Goal: Transaction & Acquisition: Purchase product/service

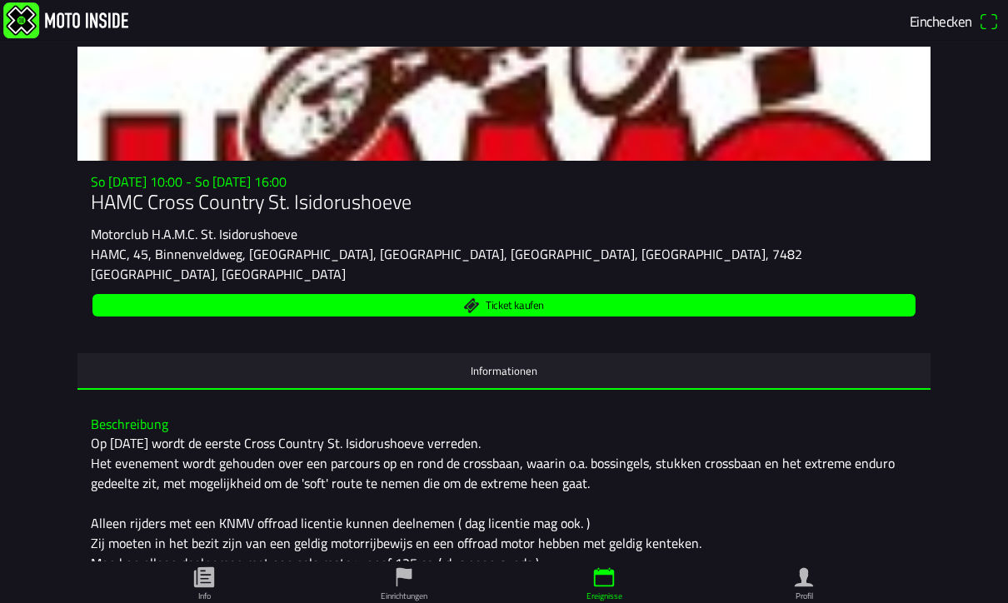
scroll to position [65, 0]
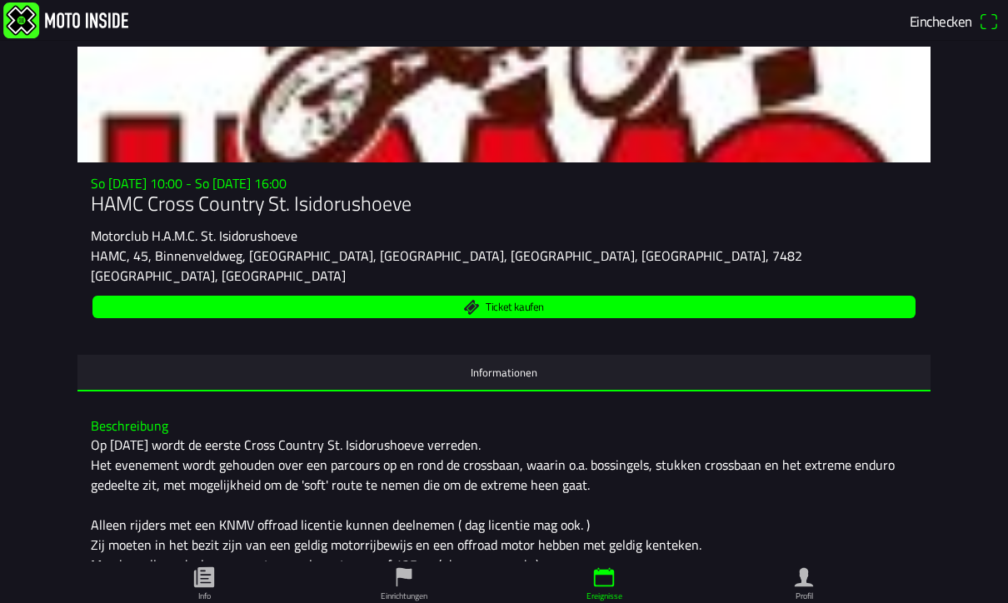
click at [573, 297] on span "Ticket kaufen" at bounding box center [504, 307] width 804 height 22
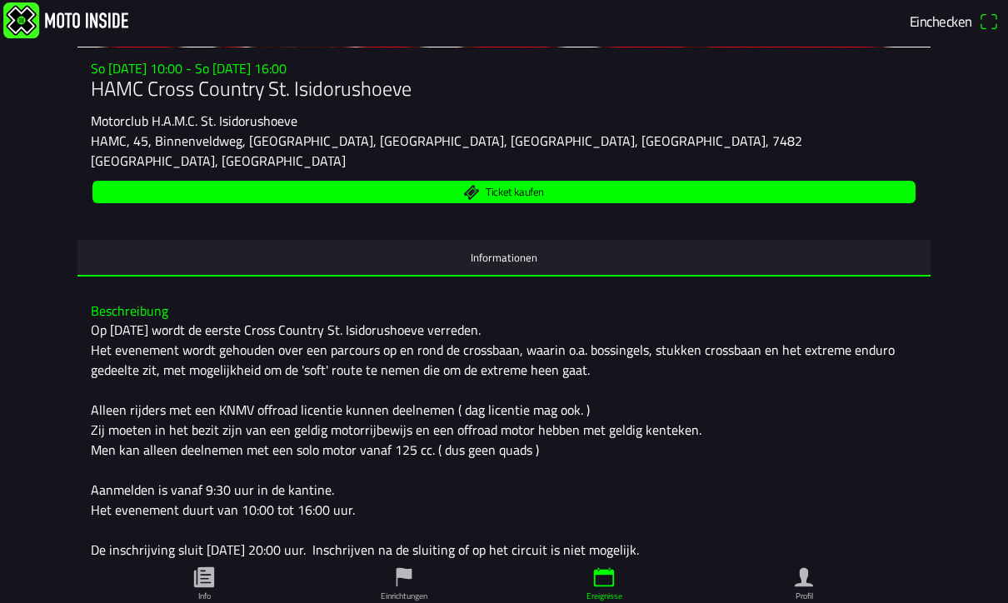
scroll to position [181, 0]
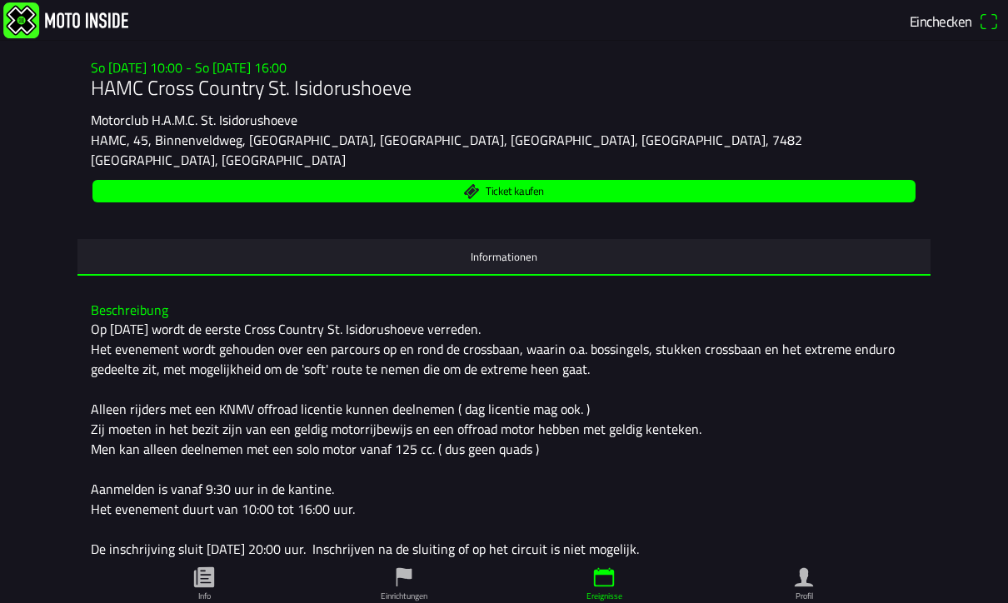
click at [581, 198] on span "Ticket kaufen" at bounding box center [504, 191] width 804 height 22
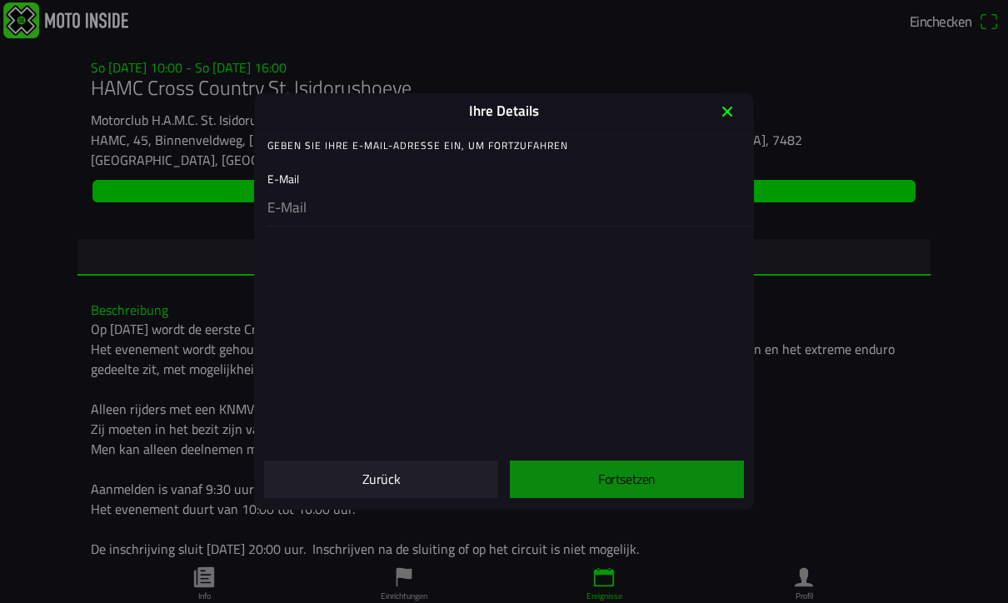
click at [322, 178] on div "E-Mail" at bounding box center [507, 193] width 480 height 63
click at [329, 211] on input "email" at bounding box center [507, 208] width 480 height 35
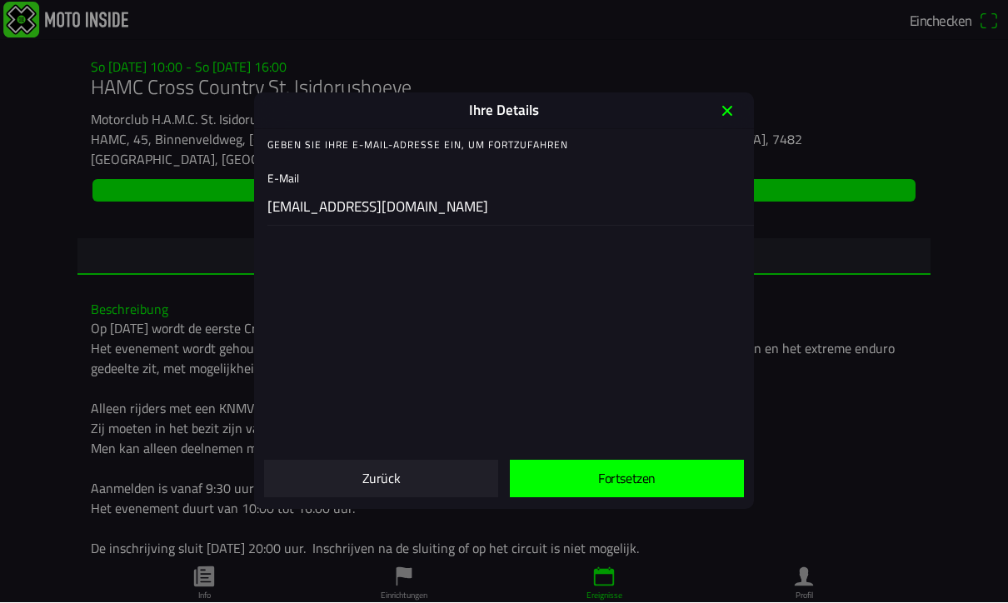
type input "[EMAIL_ADDRESS][DOMAIN_NAME]"
click at [662, 473] on span "Fortsetzen" at bounding box center [626, 479] width 207 height 37
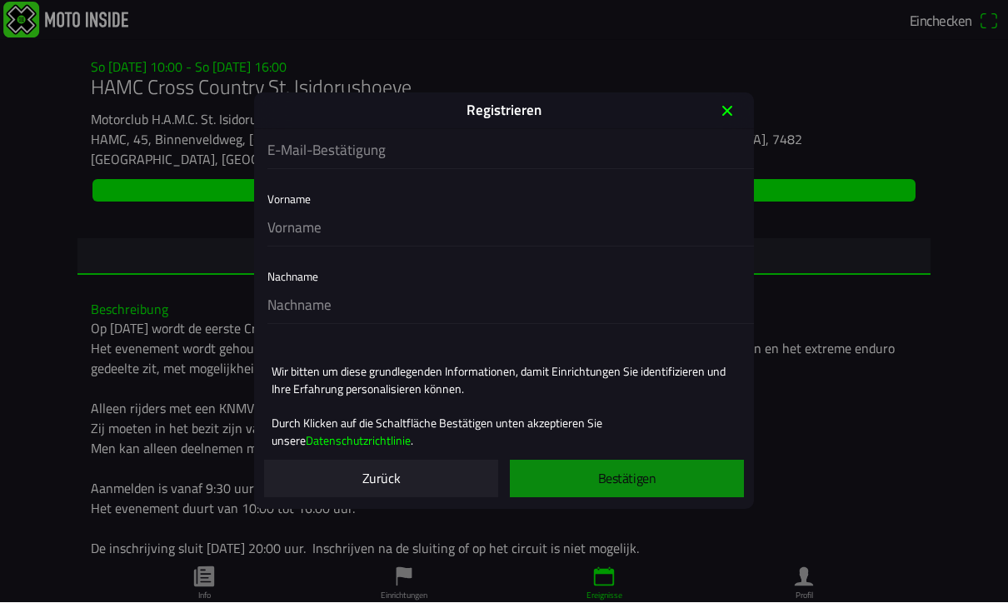
scroll to position [163, 0]
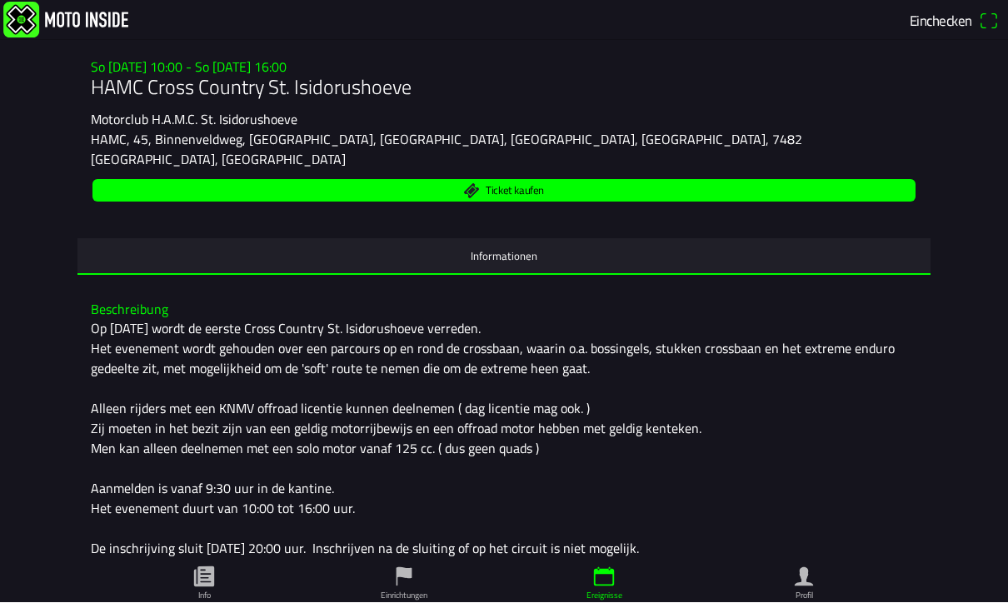
click at [900, 330] on div "Op [DATE] wordt de eerste Cross Country St. Isidorushoeve verreden. Het eveneme…" at bounding box center [504, 449] width 826 height 260
click at [2, 180] on main "So [DATE] 10:00 - So [DATE] 16:00 HAMC Cross Country St. Isidorushoeve Motorclu…" at bounding box center [504, 327] width 1008 height 561
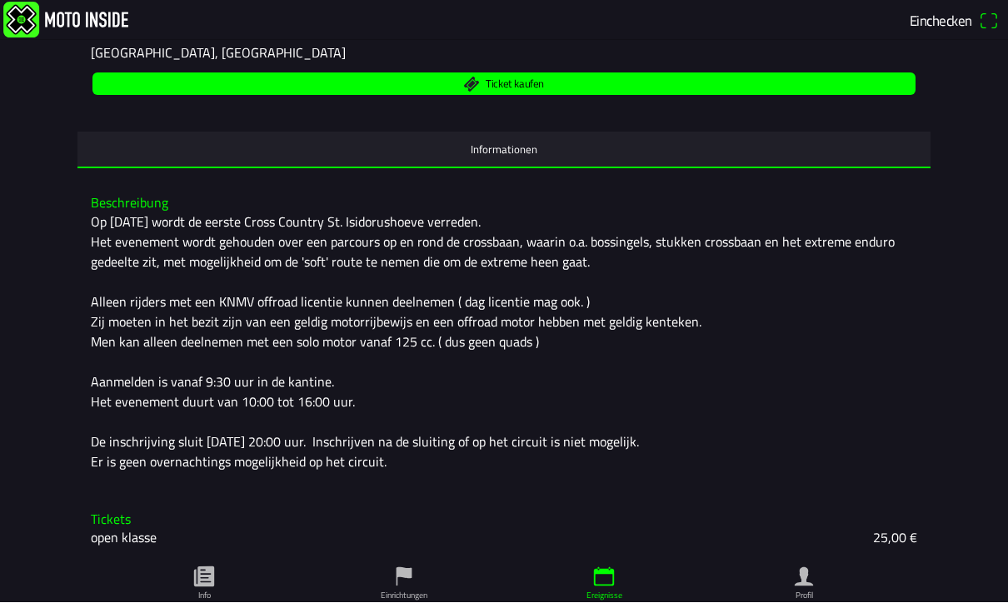
scroll to position [303, 0]
click at [617, 590] on ion-label "Ereignisse" at bounding box center [604, 596] width 36 height 12
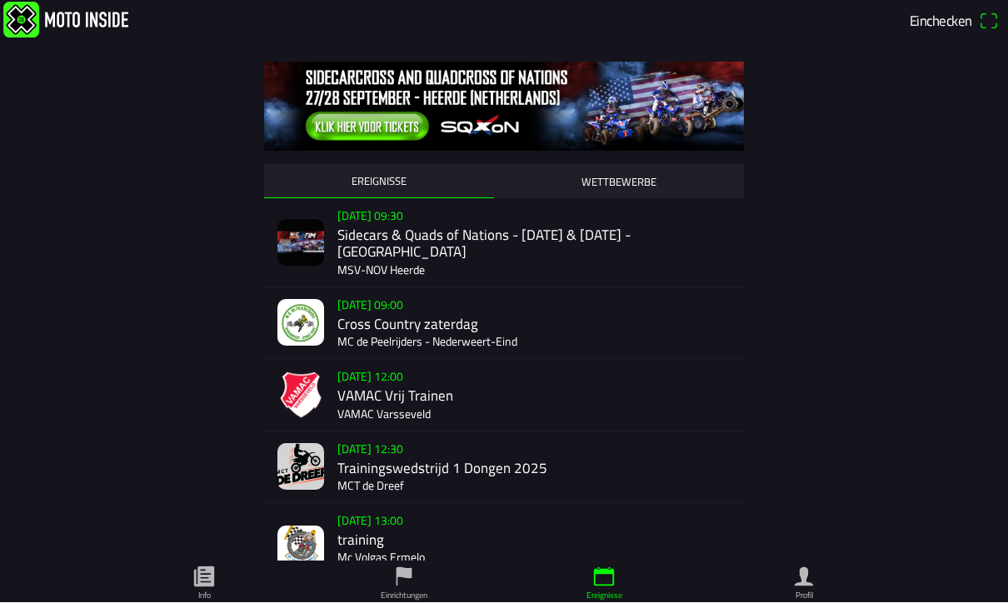
click at [904, 403] on div "EREIGNISSE WETTBEWERBE [DATE] 09:30 Sidecars & Quads of Nations - [DATE] & [DAT…" at bounding box center [503, 577] width 853 height 1030
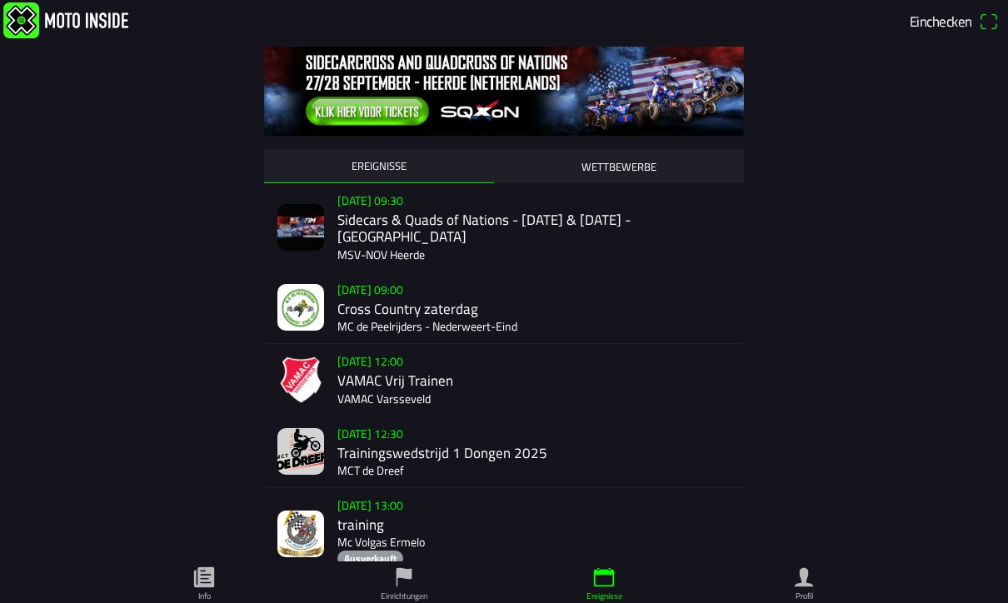
click at [945, 22] on span "Einchecken" at bounding box center [940, 21] width 62 height 22
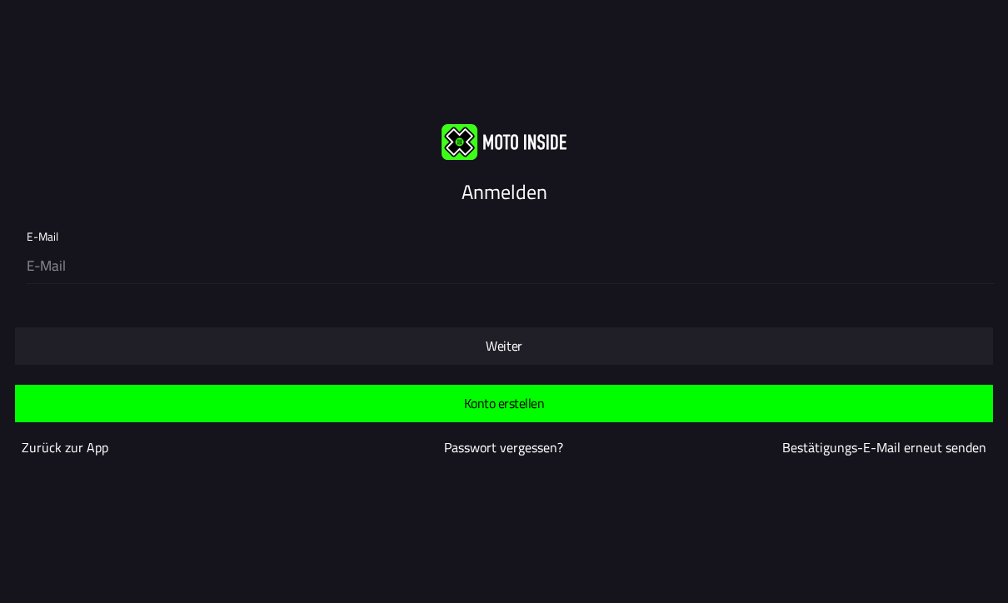
click at [134, 269] on input "email" at bounding box center [507, 266] width 961 height 35
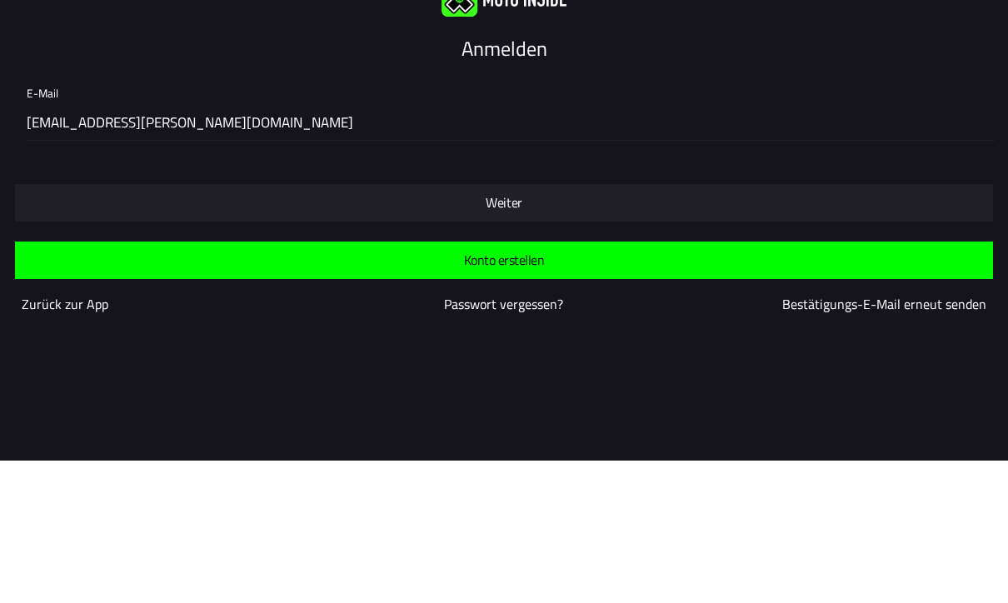
scroll to position [1, 0]
click at [0, 0] on slot "Weiter" at bounding box center [0, 0] width 0 height 0
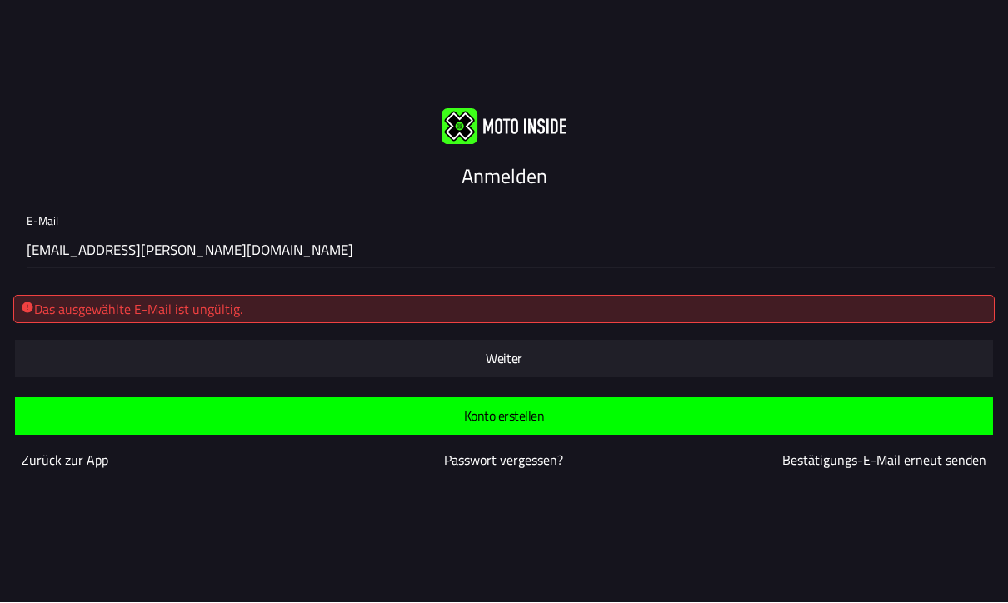
click at [153, 306] on div "Das ausgewählte E-Mail ist ungültig." at bounding box center [504, 310] width 966 height 20
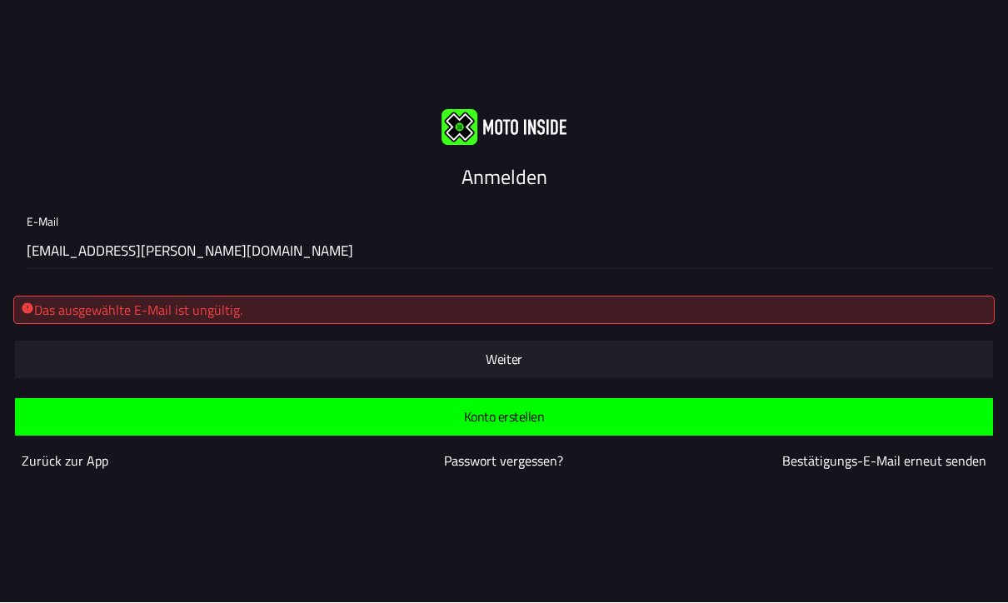
scroll to position [0, 0]
click at [496, 193] on div "E-Mail [EMAIL_ADDRESS][PERSON_NAME][DOMAIN_NAME]" at bounding box center [504, 237] width 1008 height 91
click at [187, 259] on input "[EMAIL_ADDRESS][PERSON_NAME][DOMAIN_NAME]" at bounding box center [507, 252] width 961 height 35
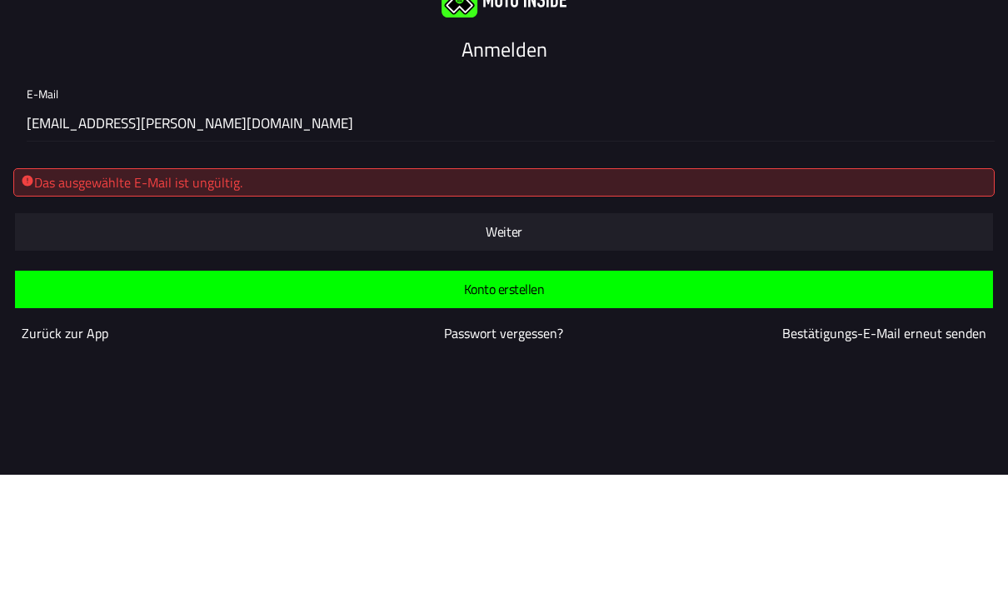
type input "[EMAIL_ADDRESS][PERSON_NAME][DOMAIN_NAME]"
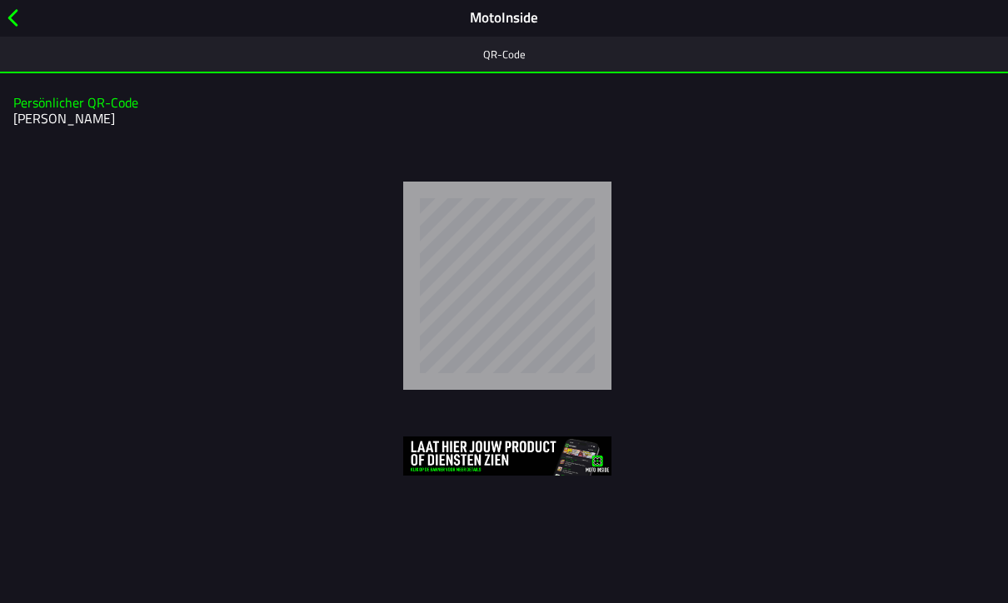
click at [918, 391] on div at bounding box center [504, 283] width 1008 height 242
click at [546, 449] on img at bounding box center [507, 455] width 208 height 39
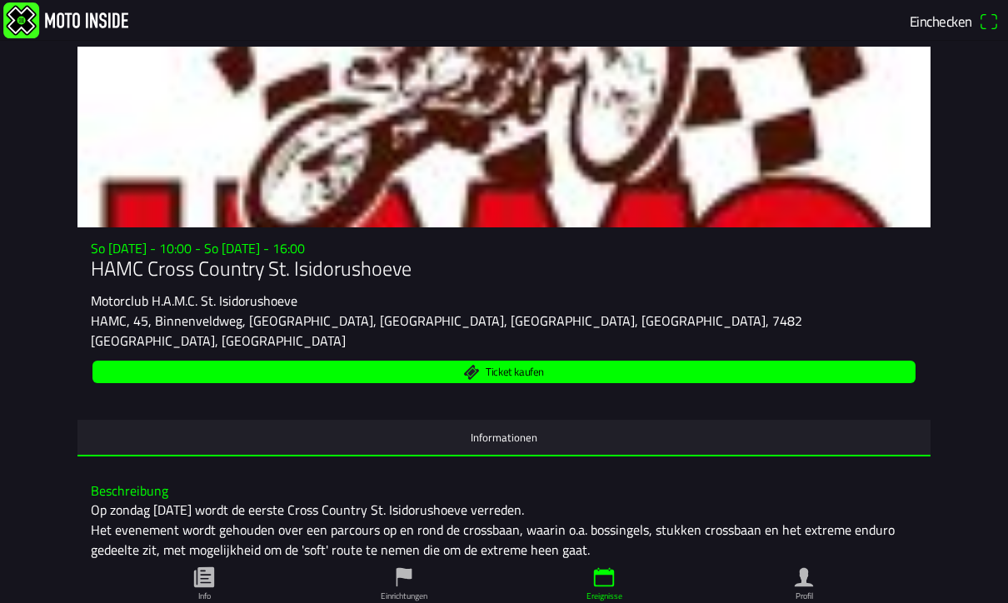
click at [581, 367] on span "Ticket kaufen" at bounding box center [504, 372] width 804 height 22
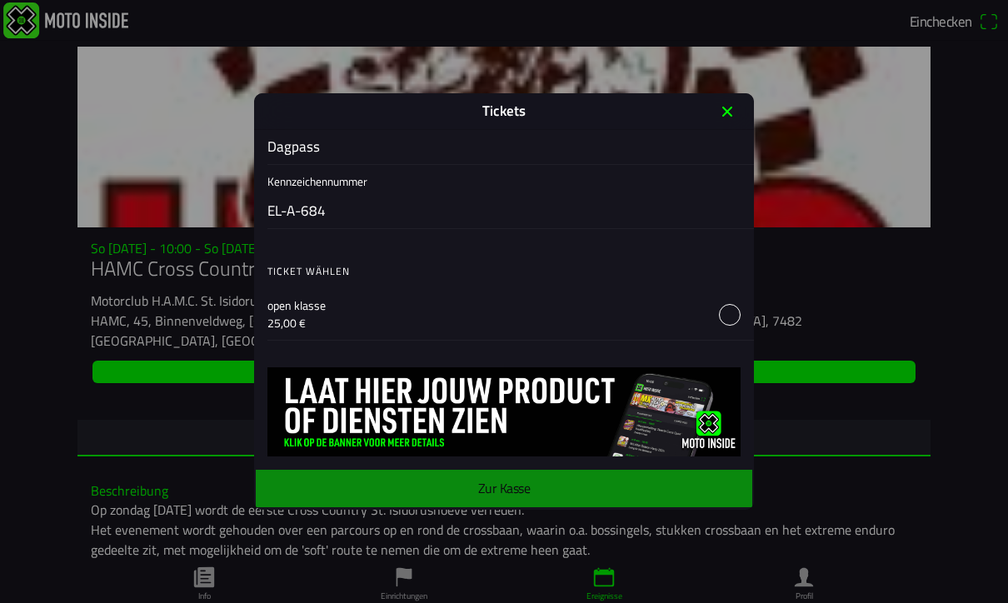
scroll to position [710, 0]
click at [546, 483] on main "Anmeldeformular Geschlecht Männlich Weiblich Vorname [PERSON_NAME] Nachname [PE…" at bounding box center [504, 320] width 500 height 380
click at [542, 497] on main "Anmeldeformular Geschlecht Männlich Weiblich Vorname Daniel Nachname Siegel E-M…" at bounding box center [504, 320] width 500 height 380
click at [730, 317] on button "button" at bounding box center [510, 314] width 486 height 52
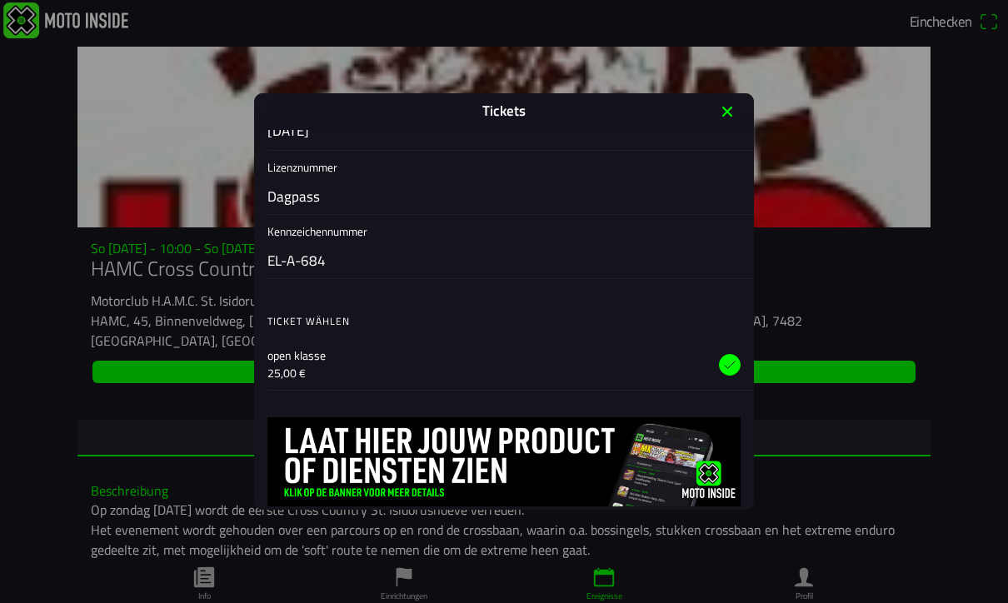
scroll to position [657, 0]
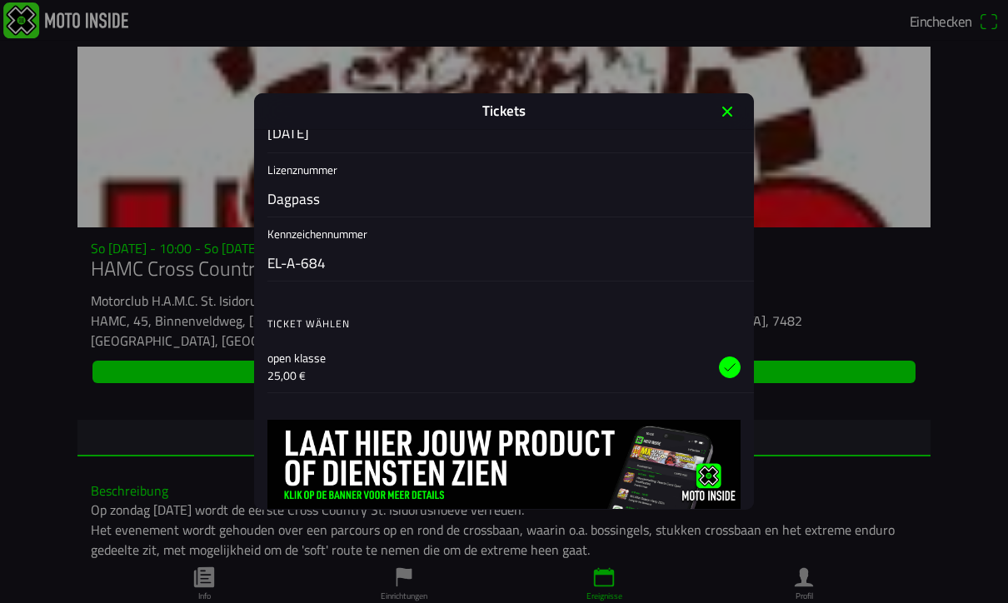
click at [297, 192] on input "Dagpass" at bounding box center [507, 199] width 480 height 35
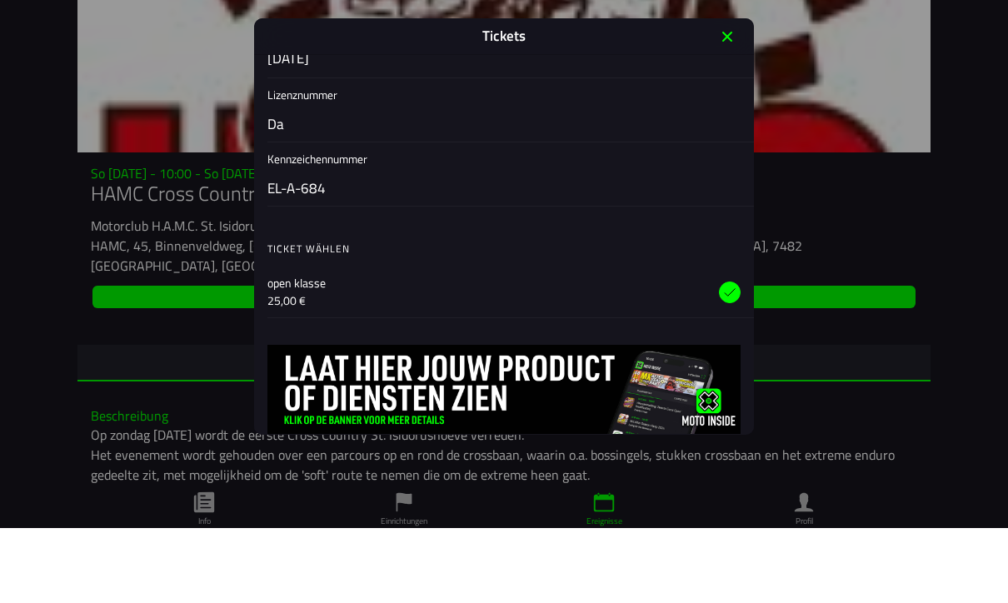
type input "D"
type input "dagpass"
click at [343, 247] on input "EL-A-684" at bounding box center [507, 264] width 480 height 35
type input "EL-D-644"
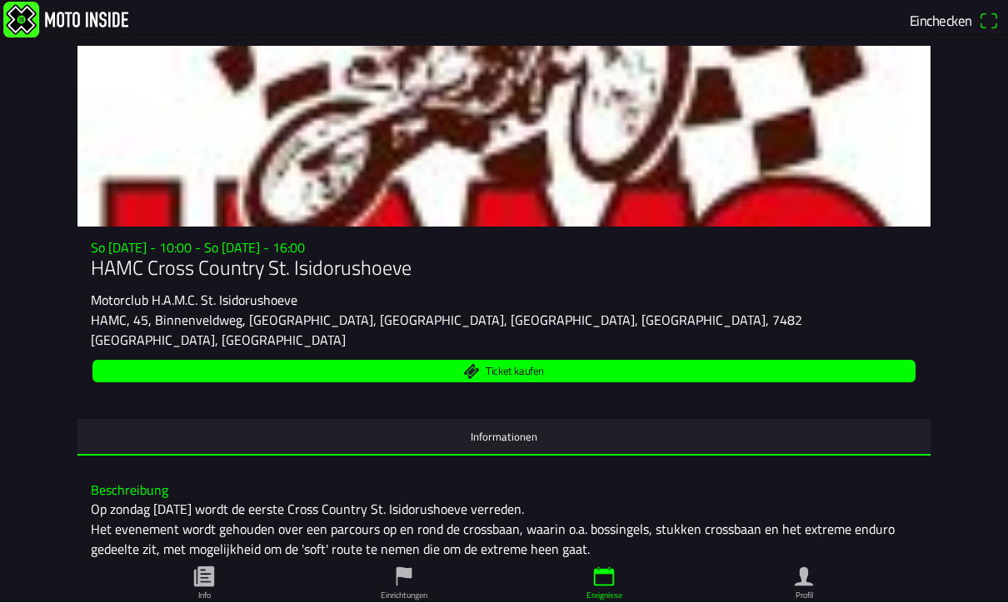
click at [571, 366] on span "Ticket kaufen" at bounding box center [504, 372] width 804 height 22
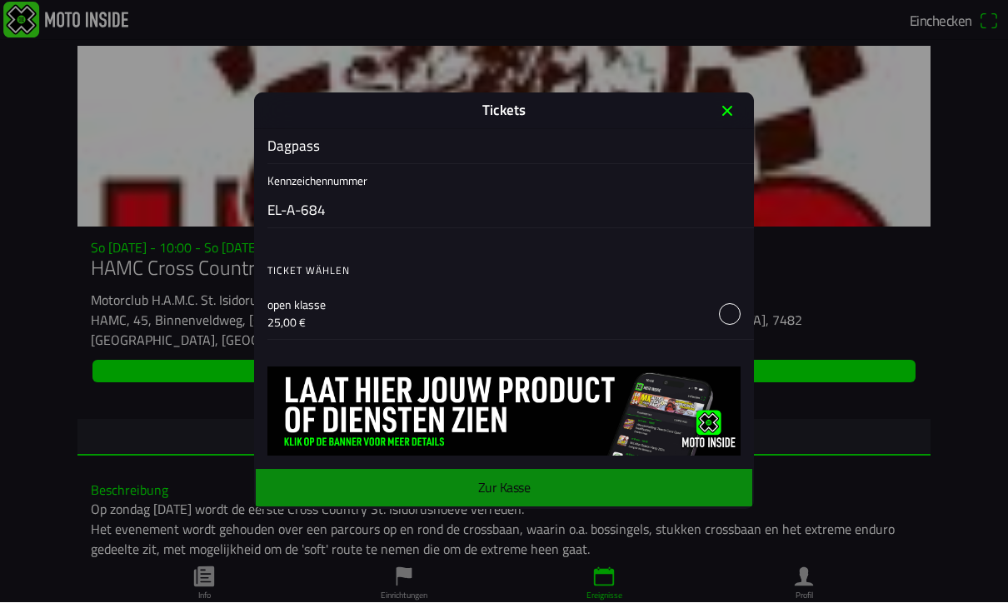
scroll to position [710, 0]
click at [740, 313] on button "button" at bounding box center [510, 314] width 486 height 52
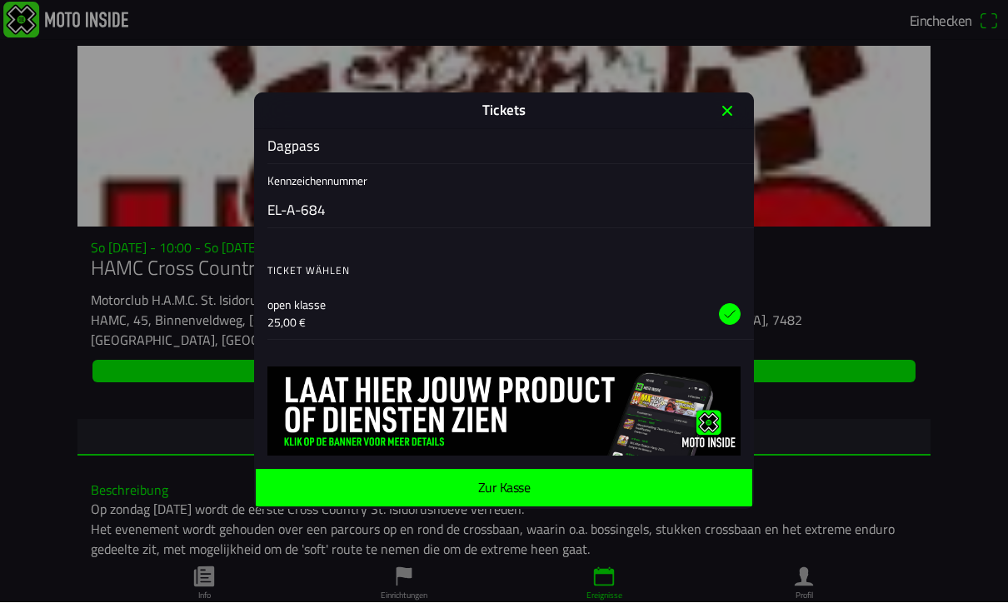
click at [363, 211] on input "EL-A-684" at bounding box center [507, 211] width 480 height 35
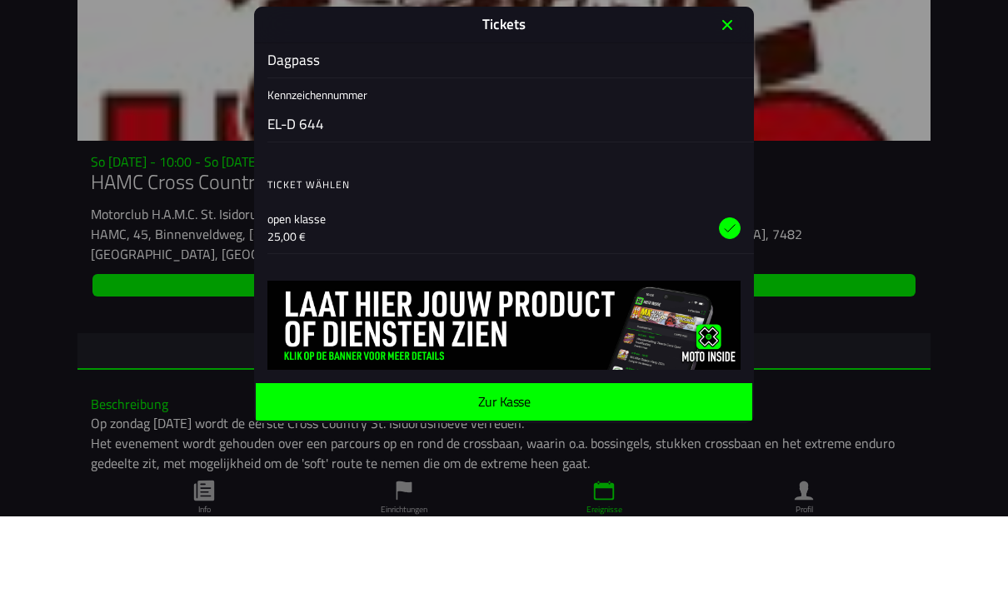
type input "EL-D 644"
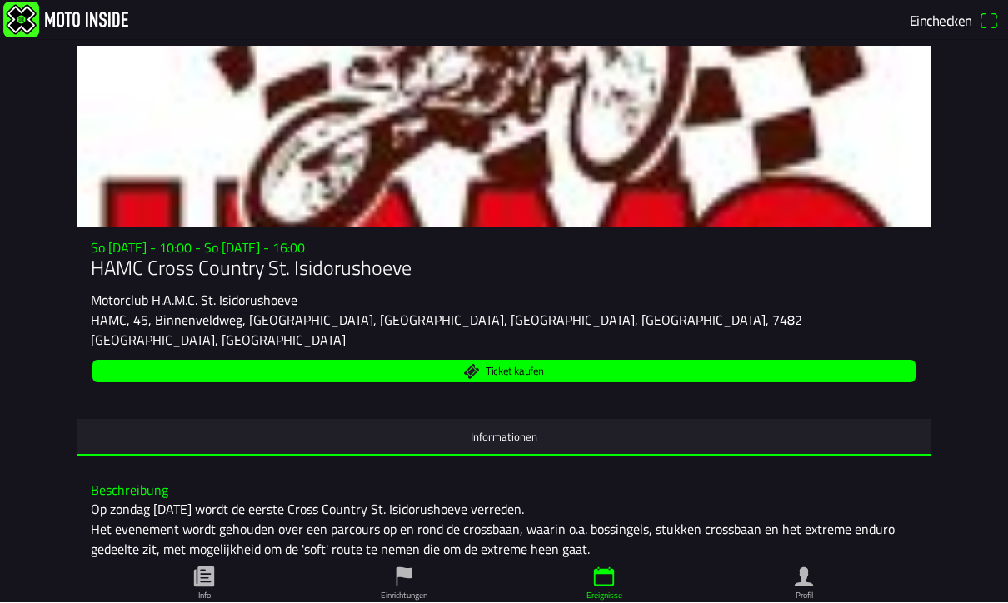
click at [841, 361] on span "Ticket kaufen" at bounding box center [504, 372] width 804 height 22
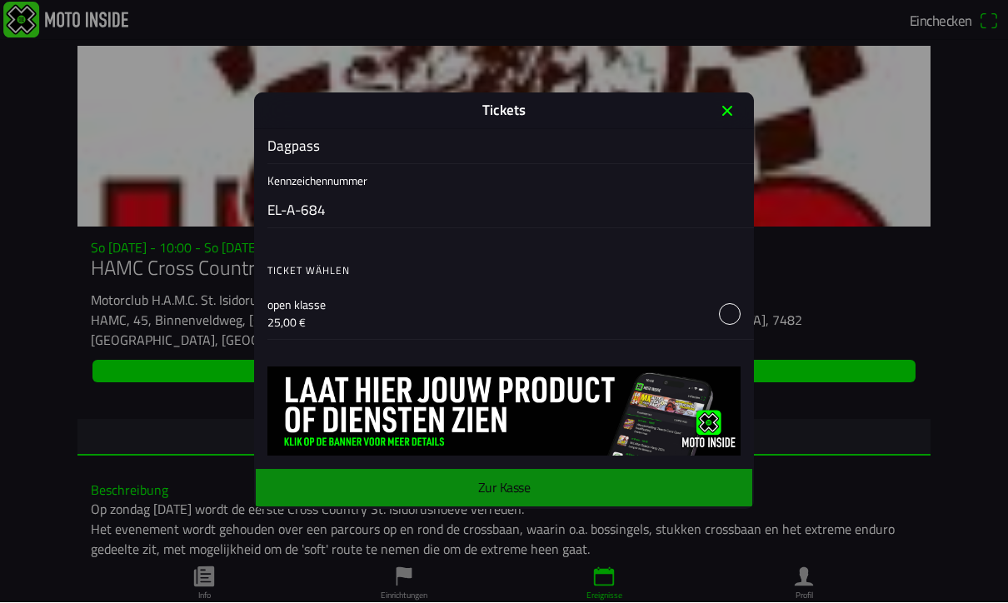
click at [739, 315] on button "button" at bounding box center [510, 314] width 486 height 52
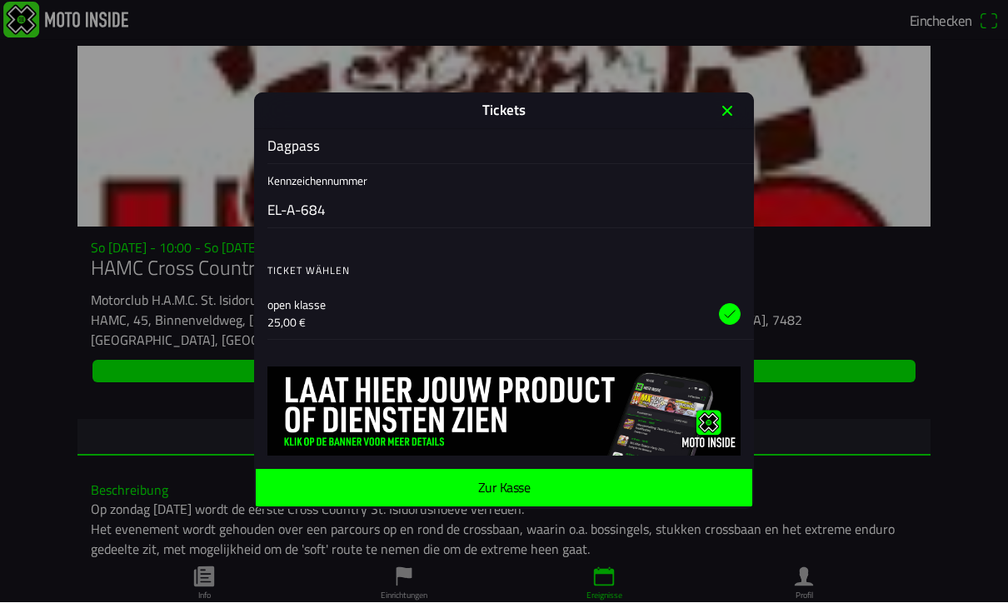
click at [590, 490] on span "Zur Kasse" at bounding box center [504, 488] width 470 height 37
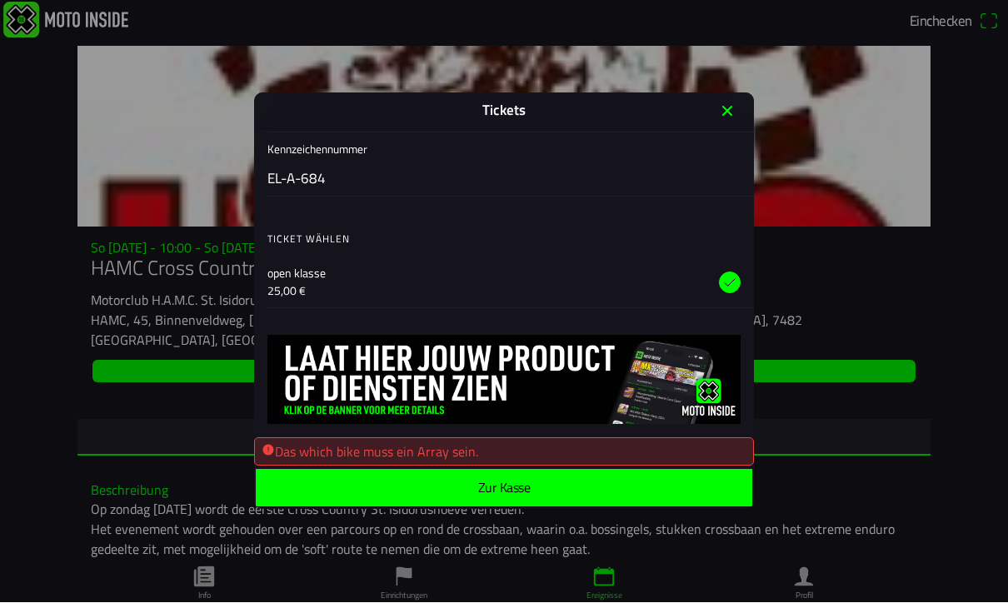
scroll to position [742, 0]
click at [590, 495] on span "Zur Kasse" at bounding box center [504, 488] width 470 height 37
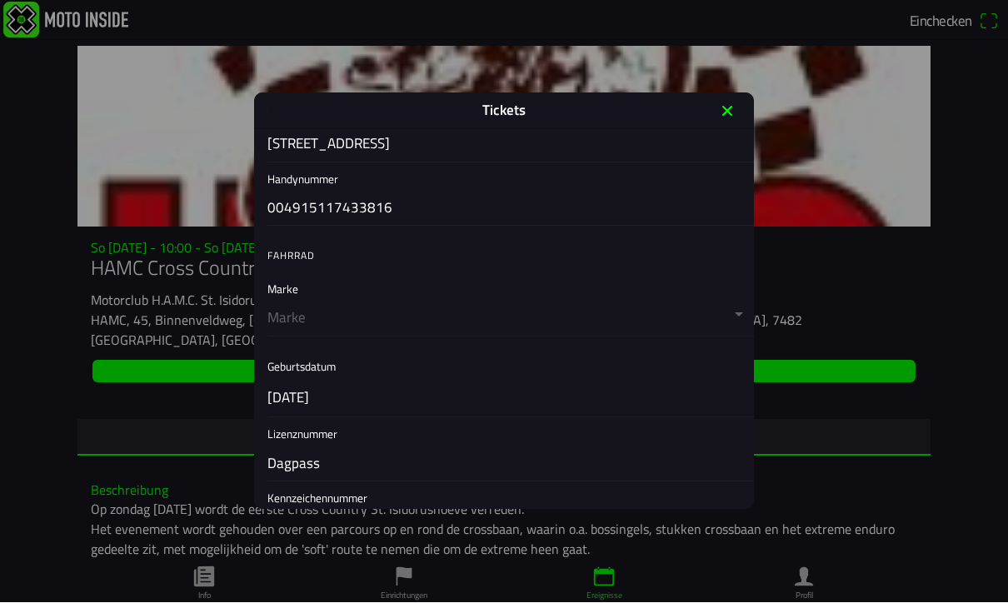
scroll to position [383, 0]
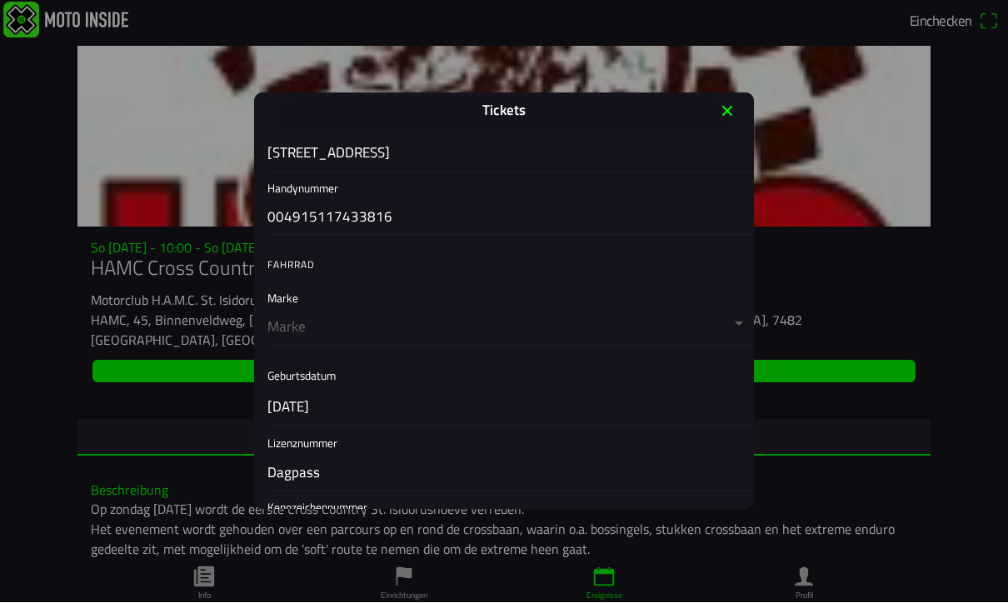
click at [546, 312] on button "button" at bounding box center [510, 313] width 486 height 63
click at [352, 338] on button "button" at bounding box center [510, 313] width 486 height 63
click at [311, 331] on button "button" at bounding box center [510, 313] width 486 height 63
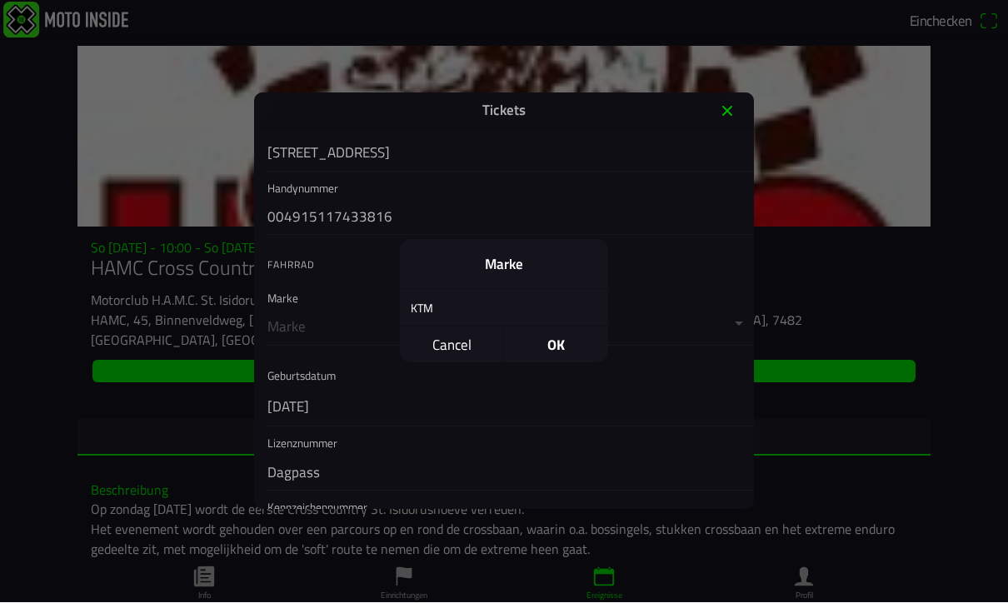
click at [429, 313] on div "KTM" at bounding box center [491, 308] width 183 height 39
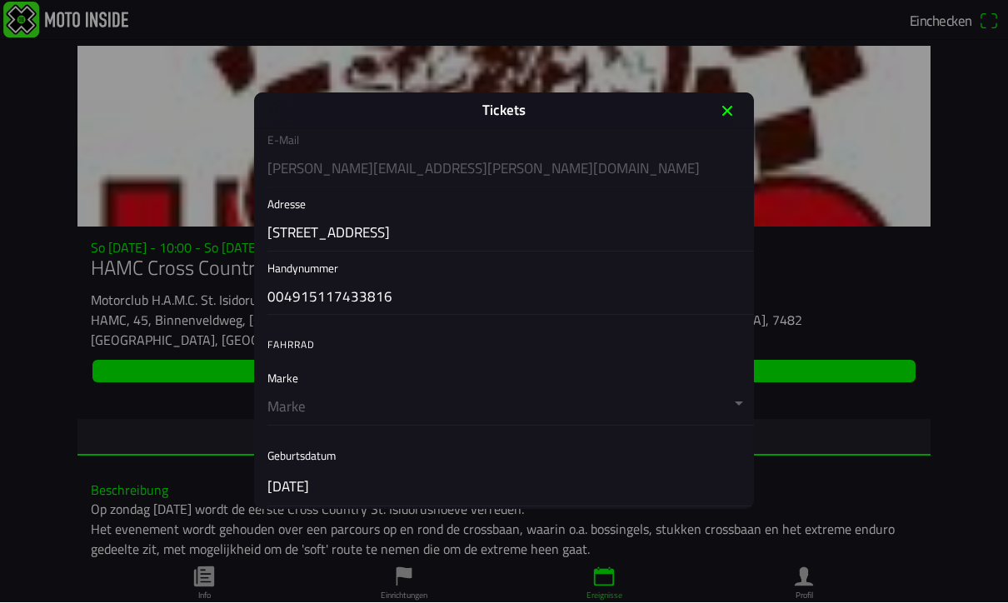
scroll to position [321, 0]
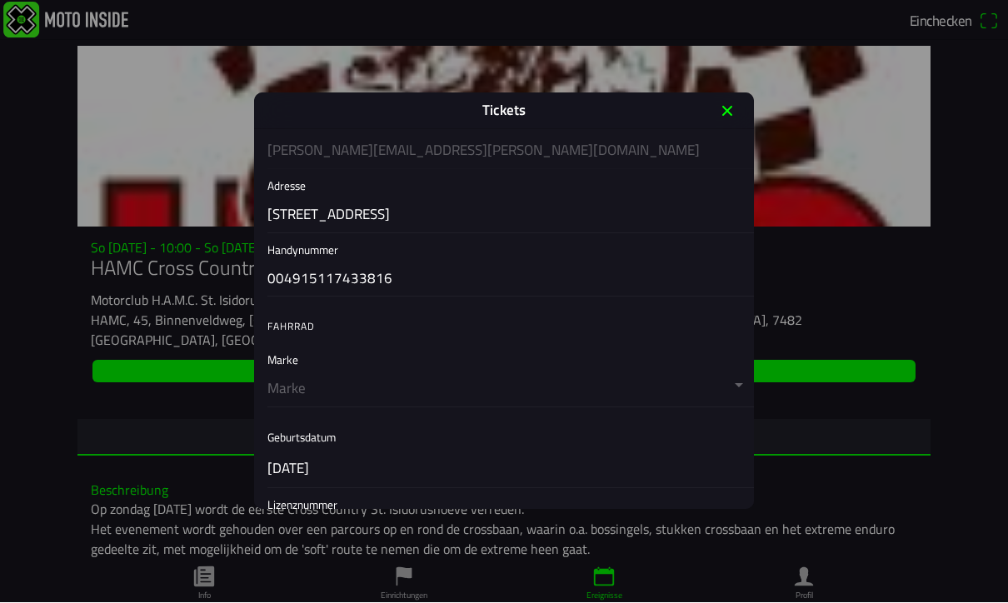
click at [298, 386] on button "button" at bounding box center [510, 375] width 486 height 63
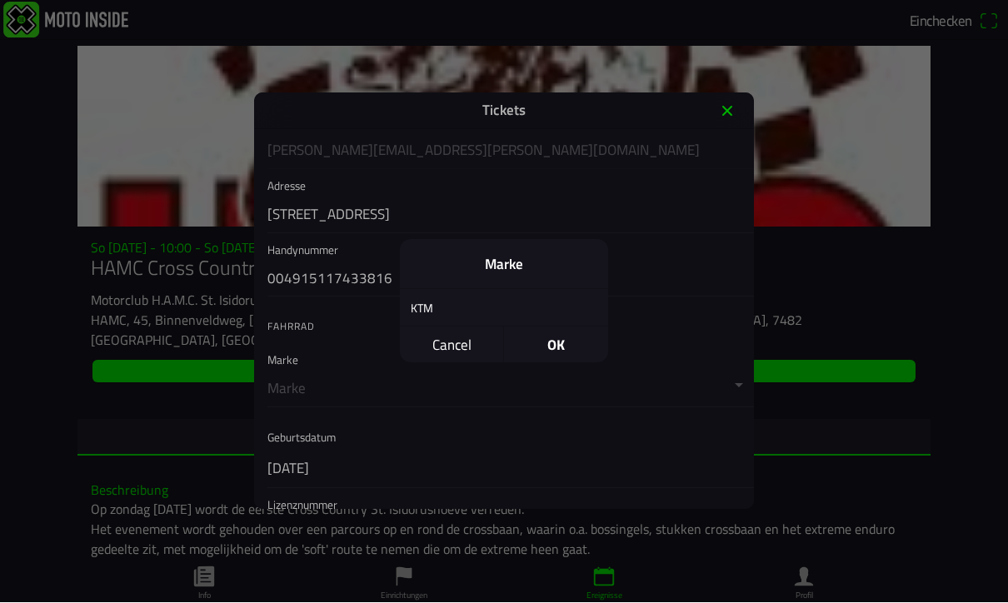
click at [464, 341] on span "Cancel" at bounding box center [451, 345] width 103 height 36
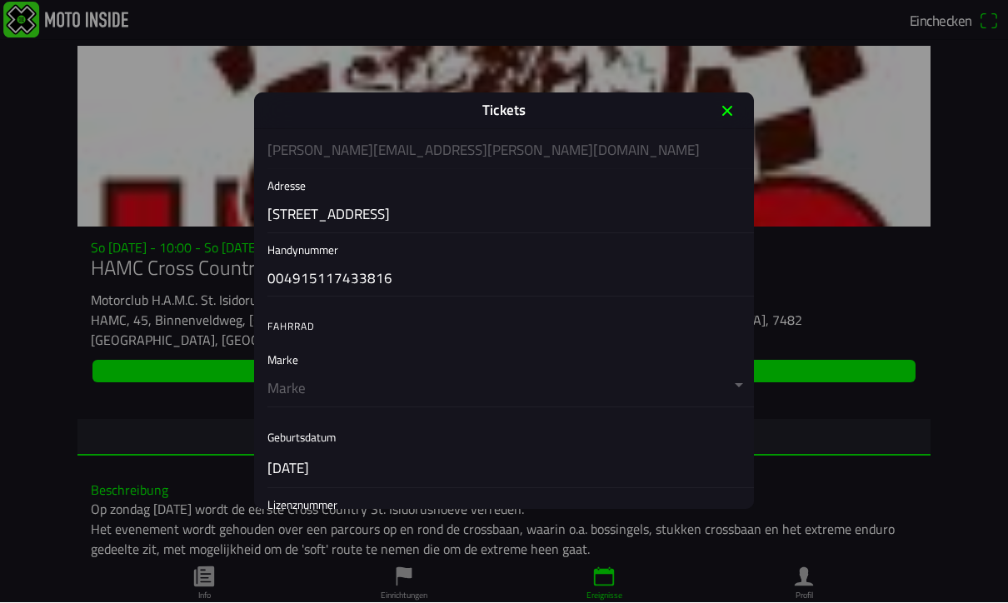
click at [311, 403] on button "button" at bounding box center [510, 375] width 486 height 63
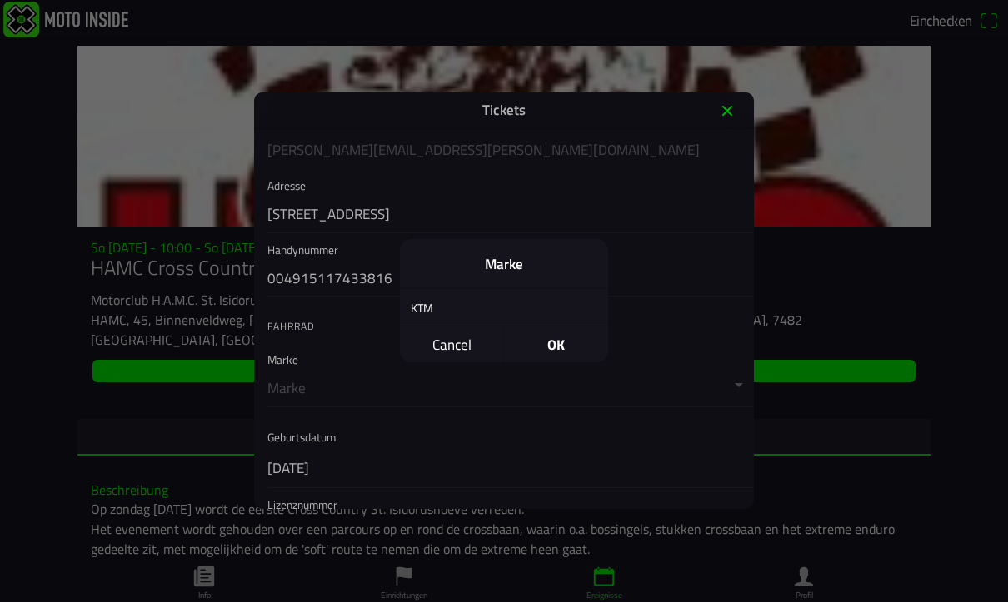
click at [522, 260] on h2 "Marke" at bounding box center [504, 265] width 182 height 17
click at [563, 346] on span "OK" at bounding box center [556, 345] width 104 height 36
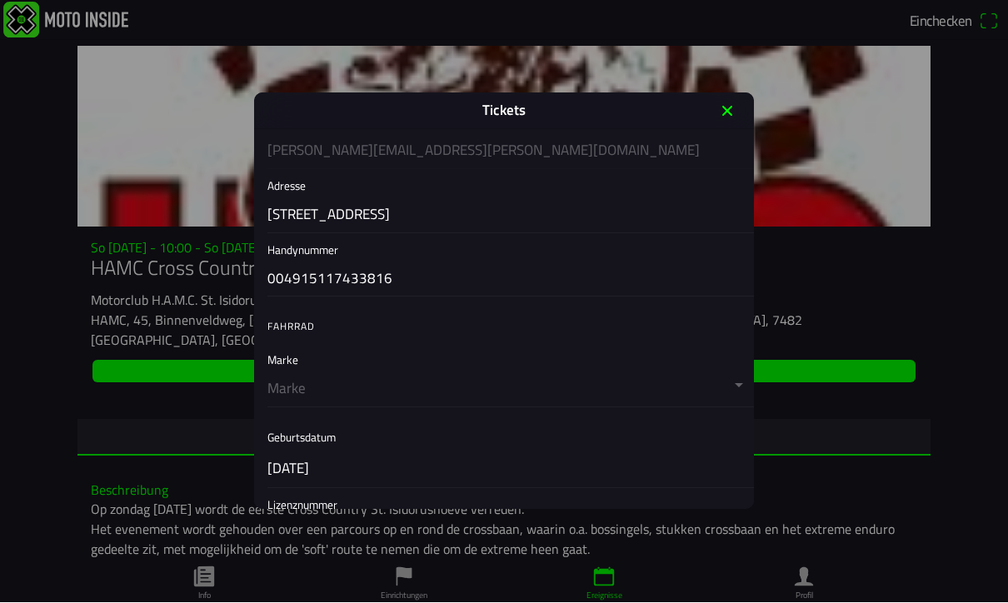
click at [313, 395] on button "button" at bounding box center [510, 375] width 486 height 63
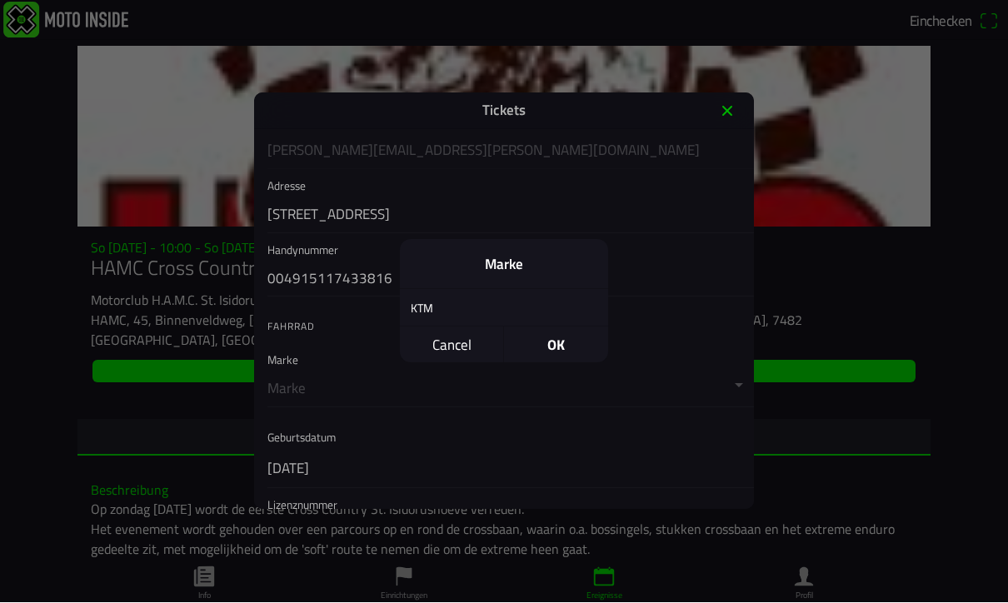
click at [565, 342] on span "OK" at bounding box center [556, 345] width 104 height 36
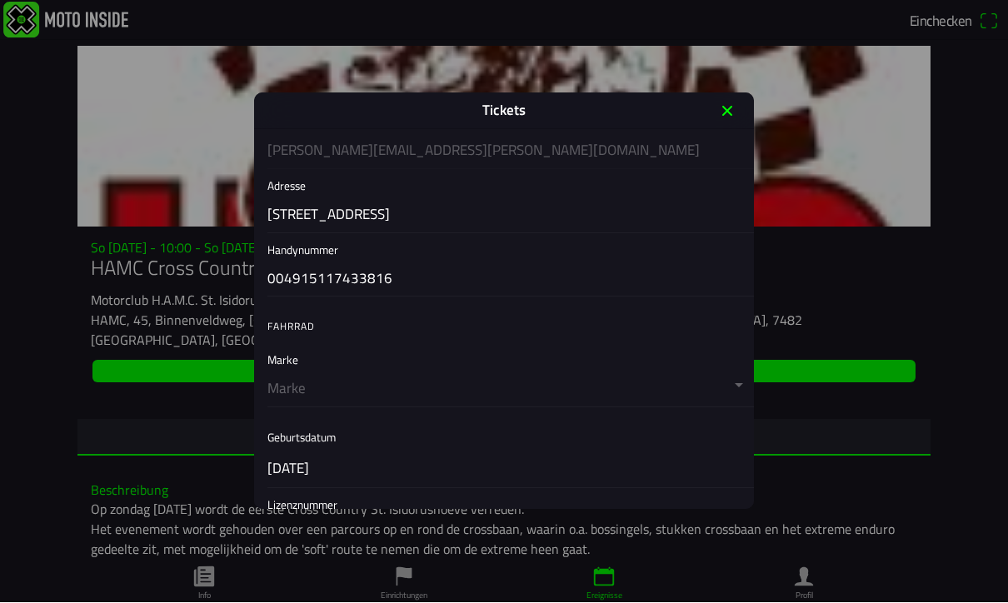
click at [299, 396] on button "button" at bounding box center [510, 375] width 486 height 63
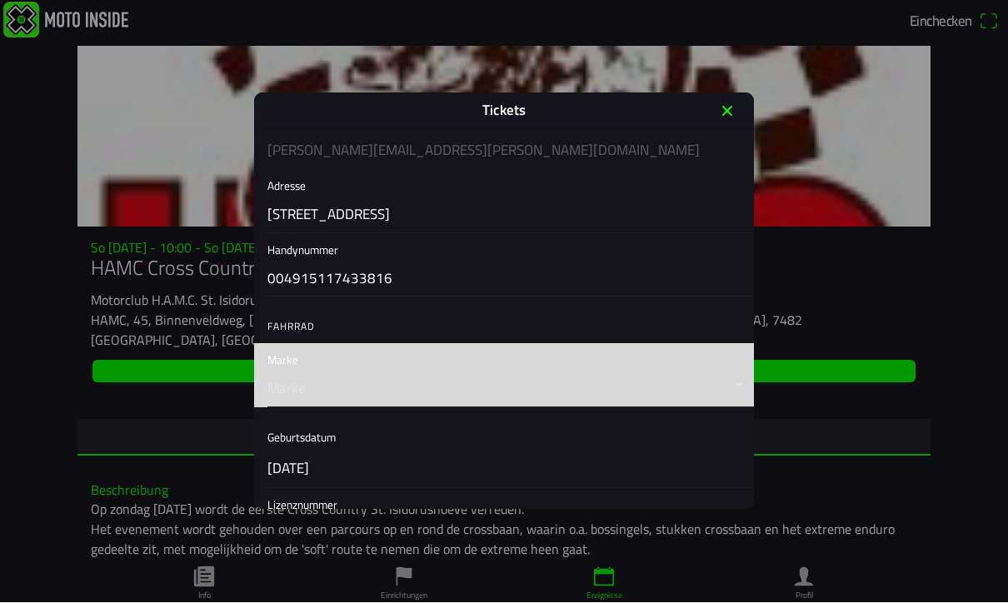
click at [330, 402] on button "button" at bounding box center [510, 375] width 486 height 63
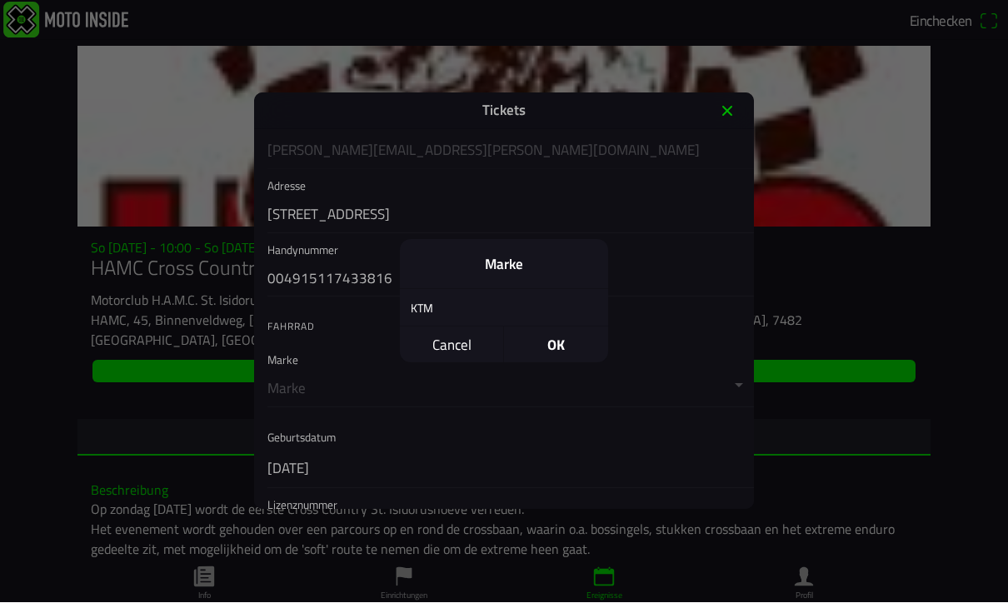
click at [516, 269] on h2 "Marke" at bounding box center [504, 265] width 182 height 17
click at [566, 335] on span "OK" at bounding box center [556, 345] width 104 height 36
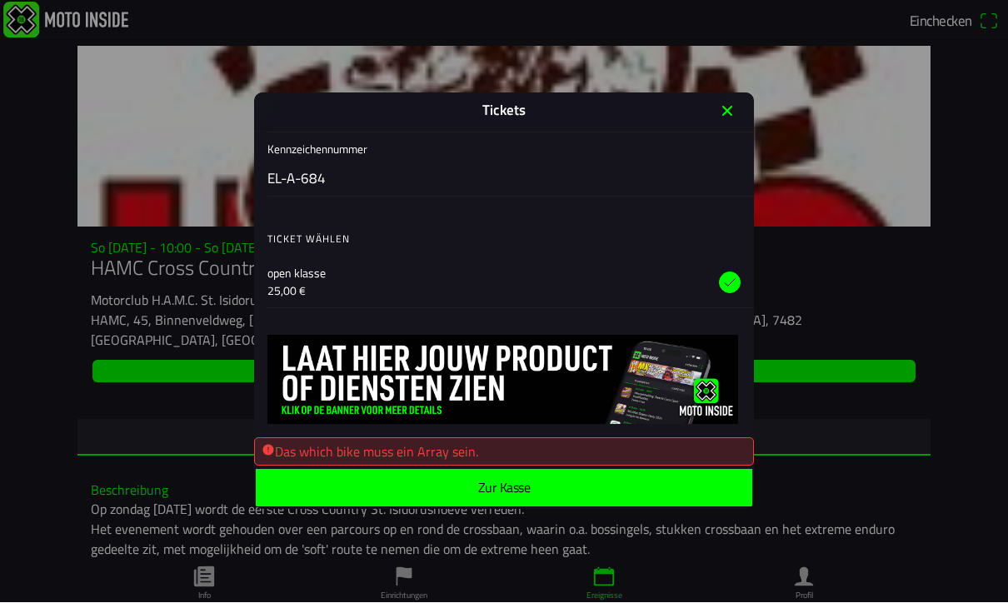
click at [591, 494] on span "Zur Kasse" at bounding box center [504, 488] width 470 height 37
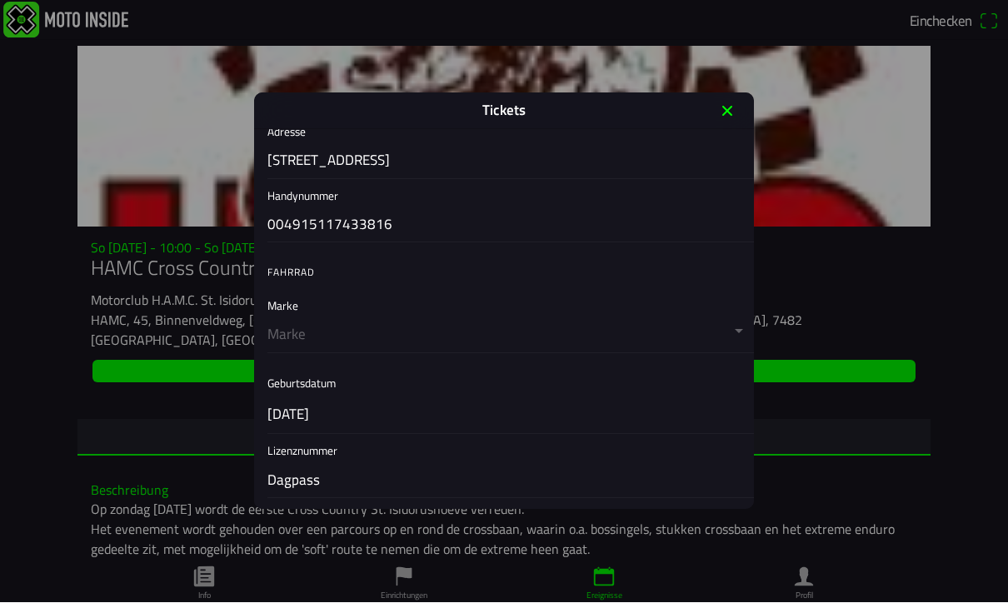
scroll to position [417, 0]
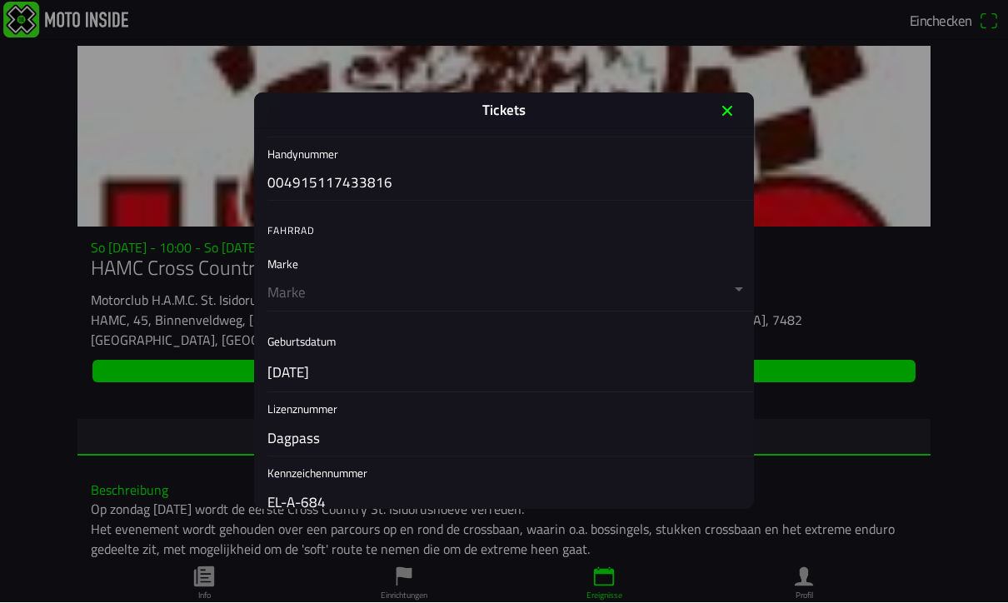
click at [707, 289] on button "button" at bounding box center [510, 279] width 486 height 63
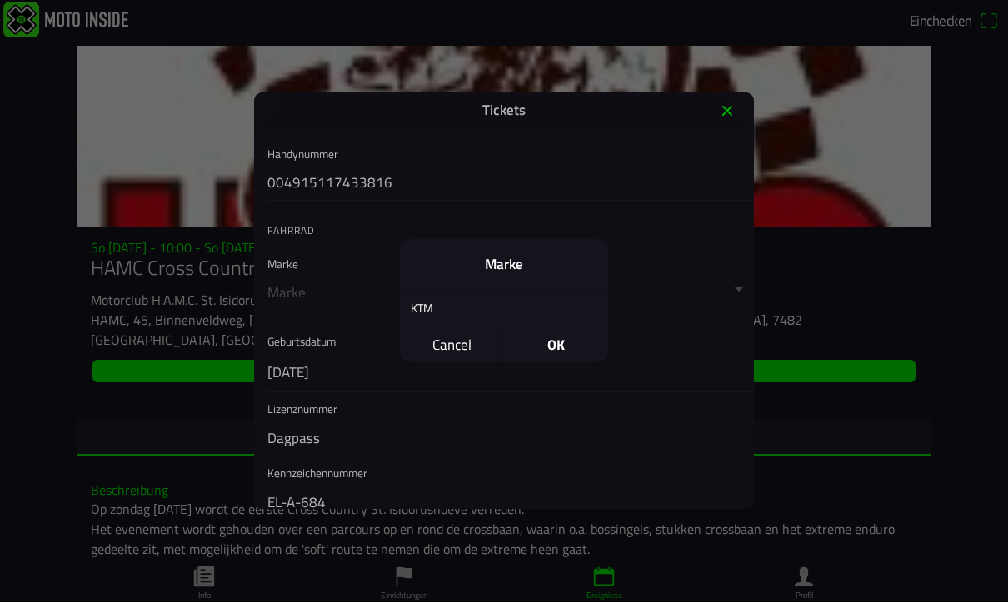
click at [432, 303] on div "KTM" at bounding box center [491, 308] width 183 height 39
click at [428, 312] on div "KTM" at bounding box center [491, 308] width 183 height 39
click at [567, 347] on span "OK" at bounding box center [556, 345] width 104 height 36
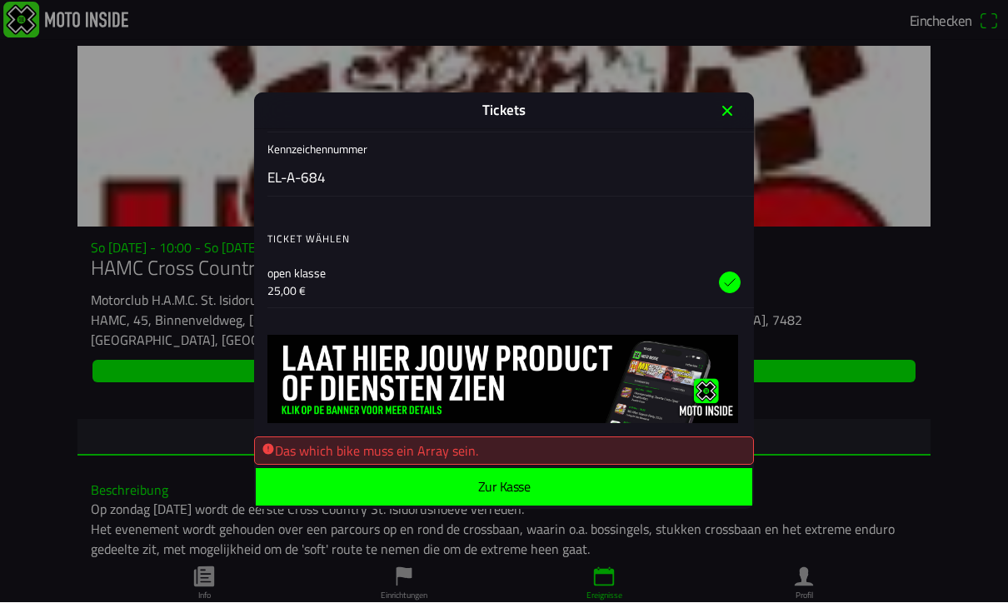
scroll to position [805, 0]
click at [543, 491] on span "Zur Kasse" at bounding box center [504, 487] width 470 height 37
click at [421, 406] on img at bounding box center [501, 380] width 473 height 89
click at [737, 107] on icon "close" at bounding box center [727, 111] width 27 height 27
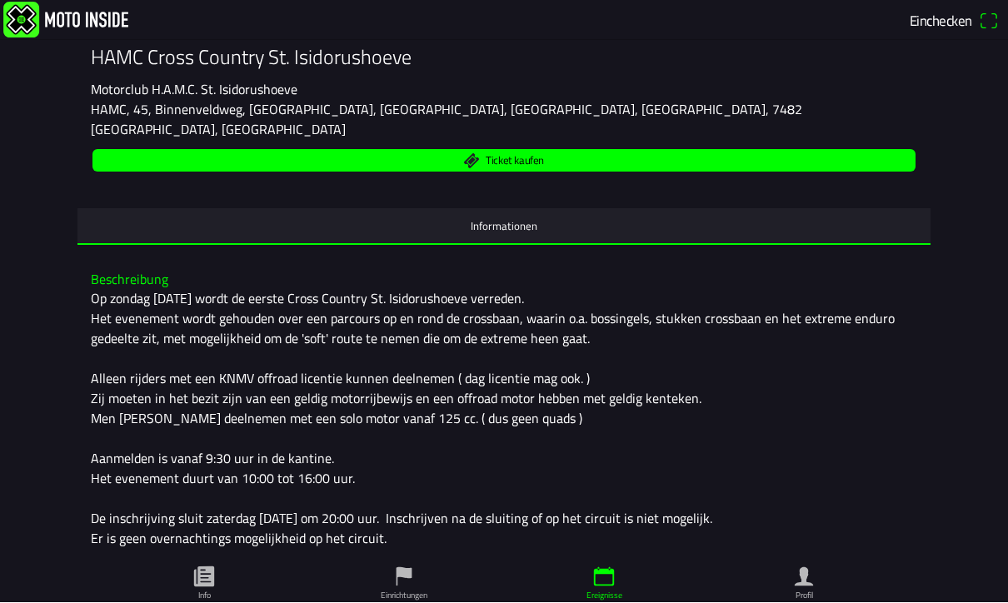
scroll to position [210, 0]
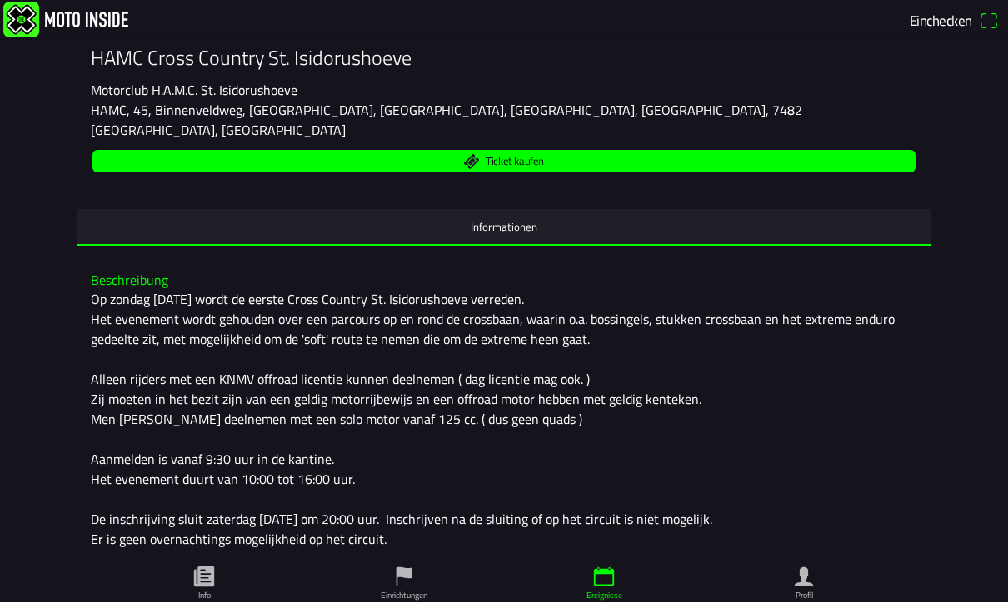
click at [2, 245] on main "So [DATE] 10:00 - So [DATE] 16:00 HAMC Cross Country St. Isidorushoeve Motorclu…" at bounding box center [504, 327] width 1008 height 561
click at [566, 162] on span "Ticket kaufen" at bounding box center [504, 162] width 804 height 22
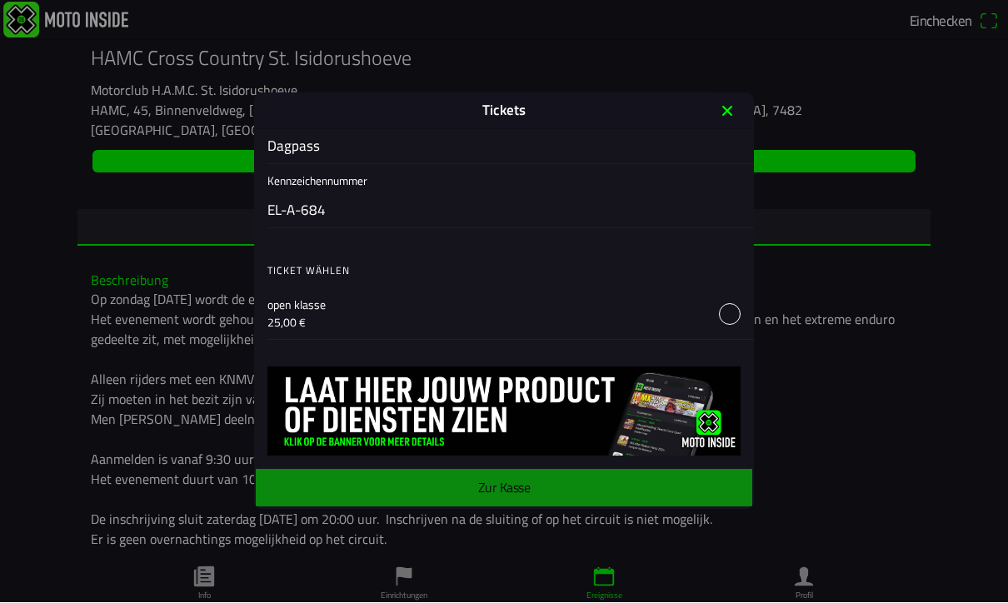
scroll to position [710, 0]
click at [731, 313] on button "button" at bounding box center [510, 314] width 486 height 52
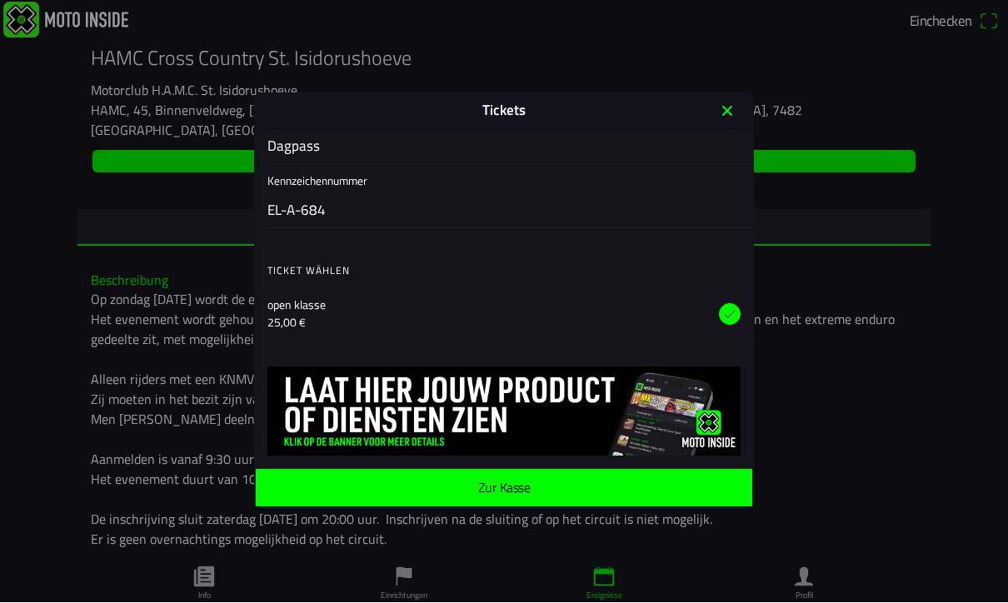
click at [608, 487] on span "Zur Kasse" at bounding box center [504, 488] width 470 height 37
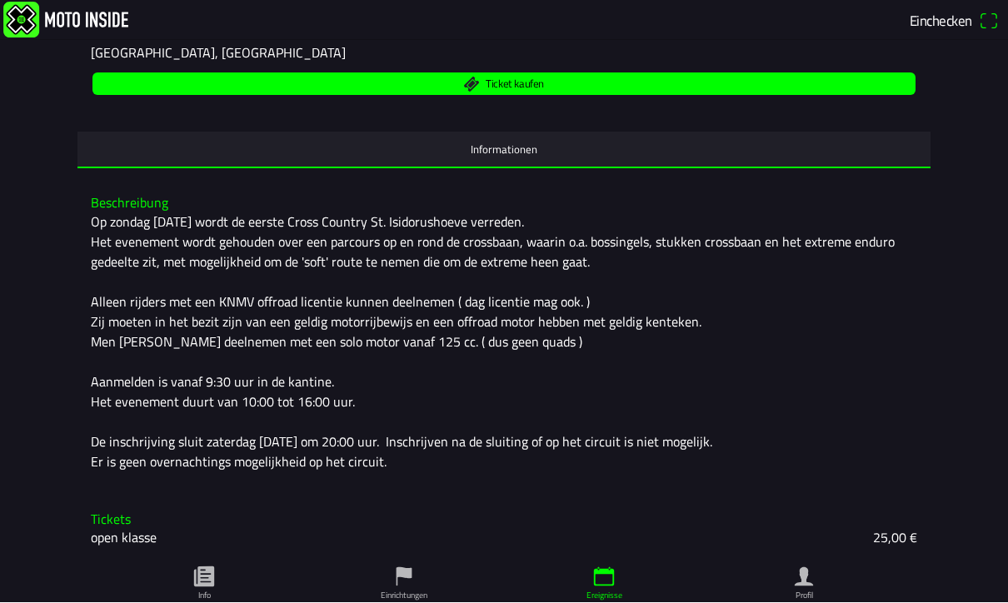
scroll to position [303, 0]
click at [109, 212] on div "Op [DATE] wordt de eerste Cross Country St. Isidorushoeve verreden. Het eveneme…" at bounding box center [504, 342] width 826 height 260
click at [125, 212] on div "Op [DATE] wordt de eerste Cross Country St. Isidorushoeve verreden. Het eveneme…" at bounding box center [504, 342] width 826 height 260
click at [121, 212] on div "Op [DATE] wordt de eerste Cross Country St. Isidorushoeve verreden. Het eveneme…" at bounding box center [504, 342] width 826 height 260
click at [145, 215] on div "Op [DATE] wordt de eerste Cross Country St. Isidorushoeve verreden. Het eveneme…" at bounding box center [504, 342] width 826 height 260
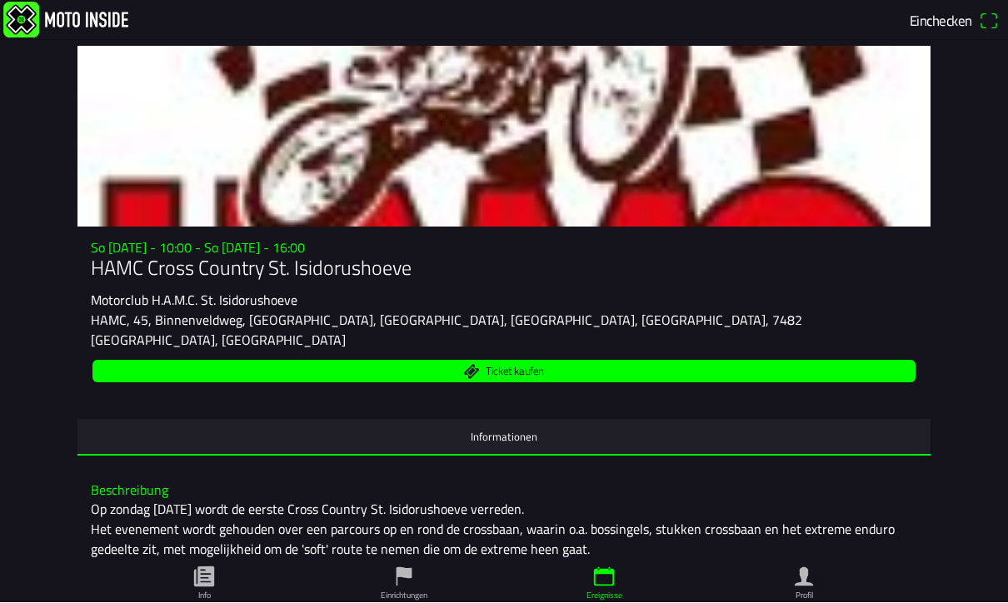
scroll to position [0, 0]
click at [570, 367] on span "Ticket kaufen" at bounding box center [504, 372] width 804 height 22
click at [532, 376] on span "Ticket kaufen" at bounding box center [504, 372] width 804 height 22
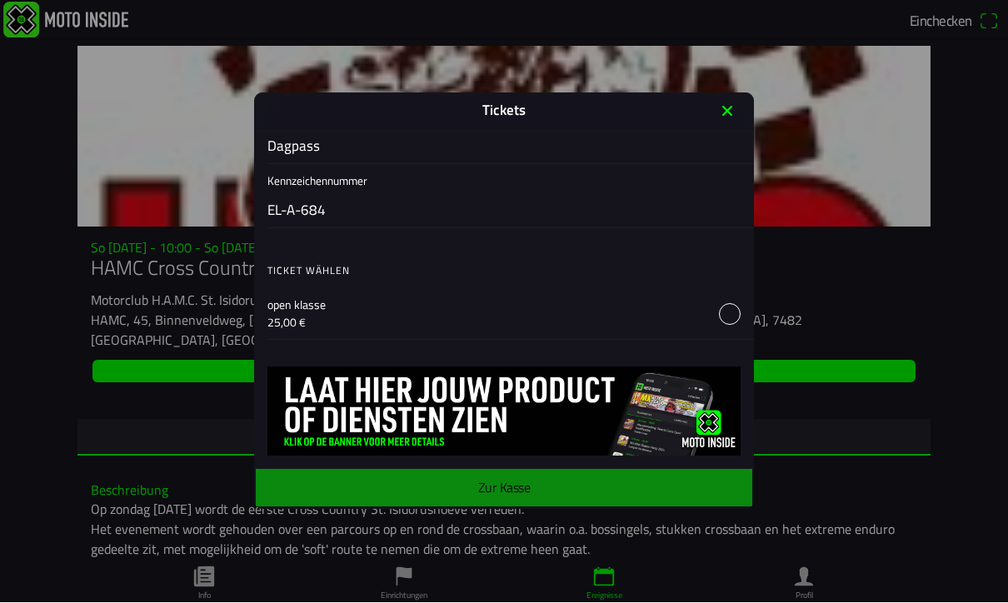
scroll to position [710, 0]
click at [737, 310] on button "button" at bounding box center [510, 314] width 486 height 52
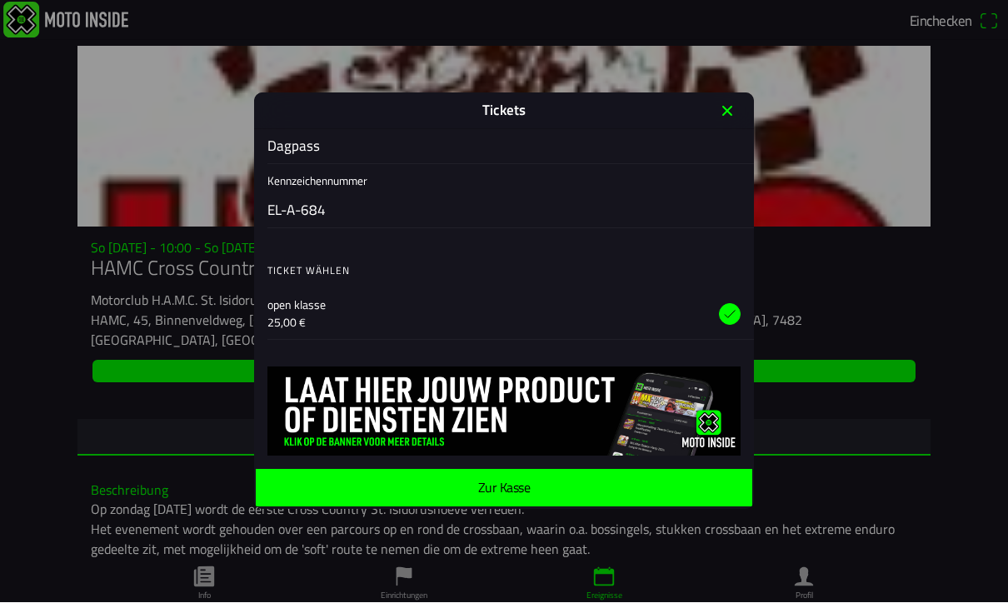
click at [676, 477] on span "Zur Kasse" at bounding box center [504, 488] width 470 height 37
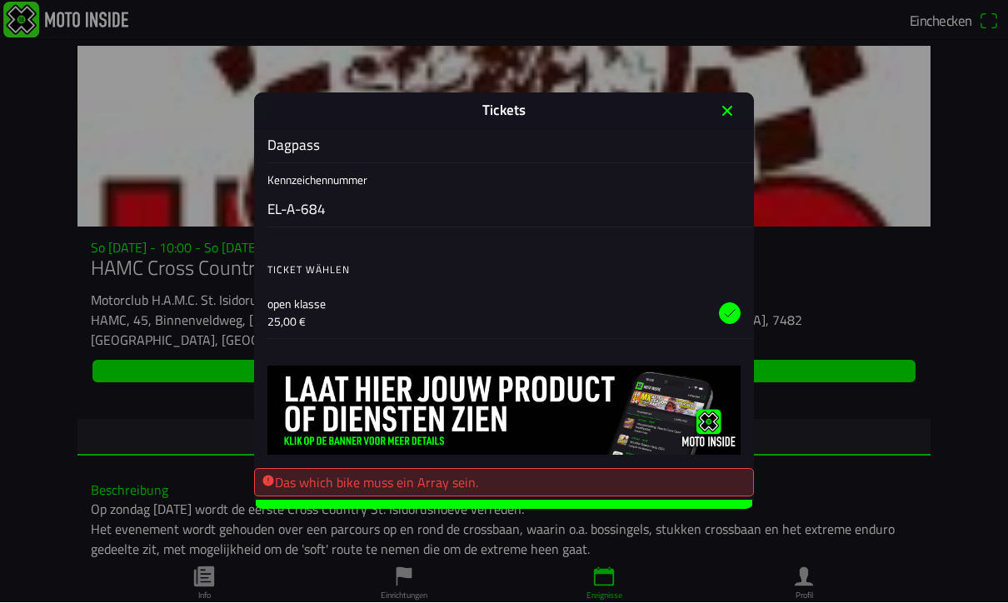
click at [731, 100] on icon "close" at bounding box center [727, 111] width 27 height 27
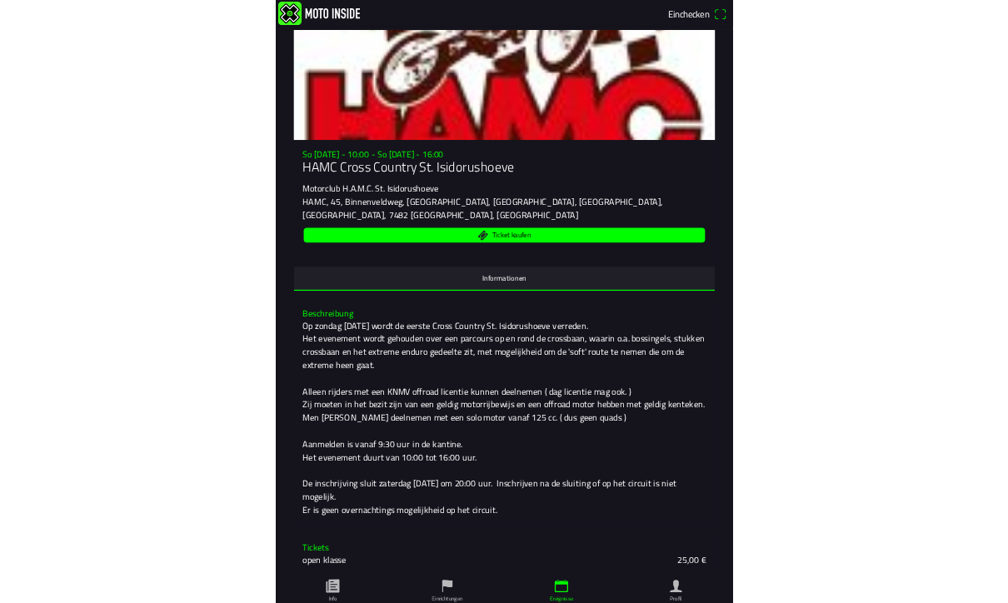
scroll to position [1, 0]
